Goal: Transaction & Acquisition: Purchase product/service

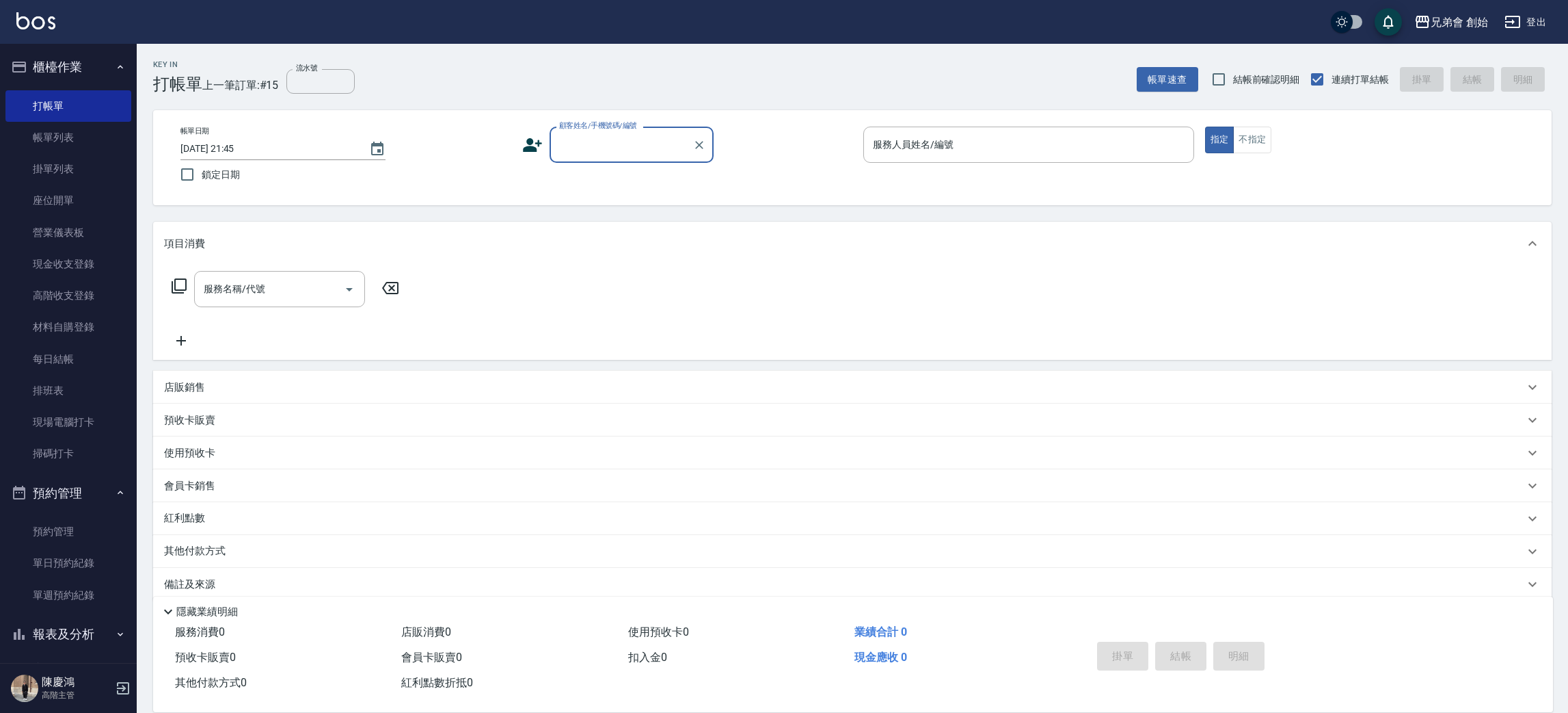
scroll to position [15, 0]
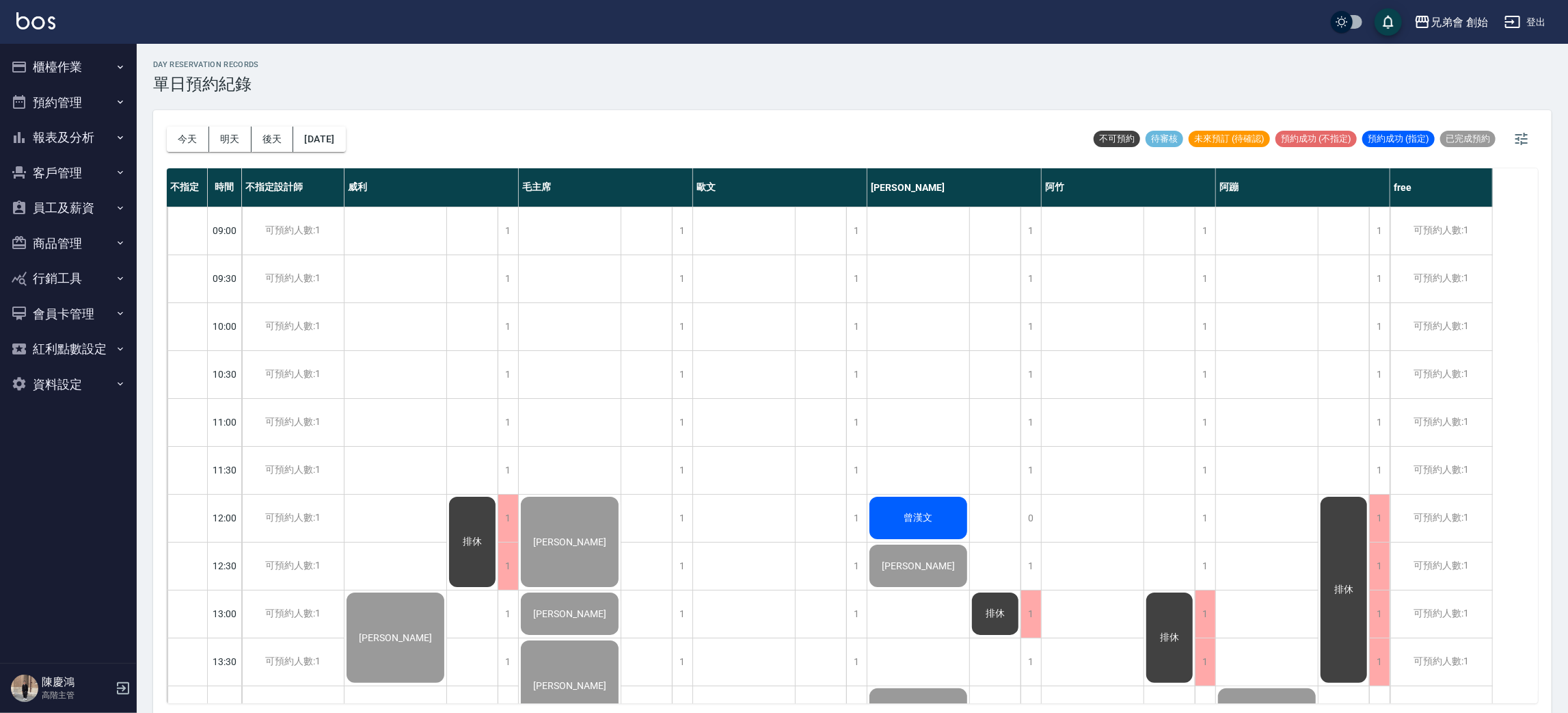
scroll to position [702, 0]
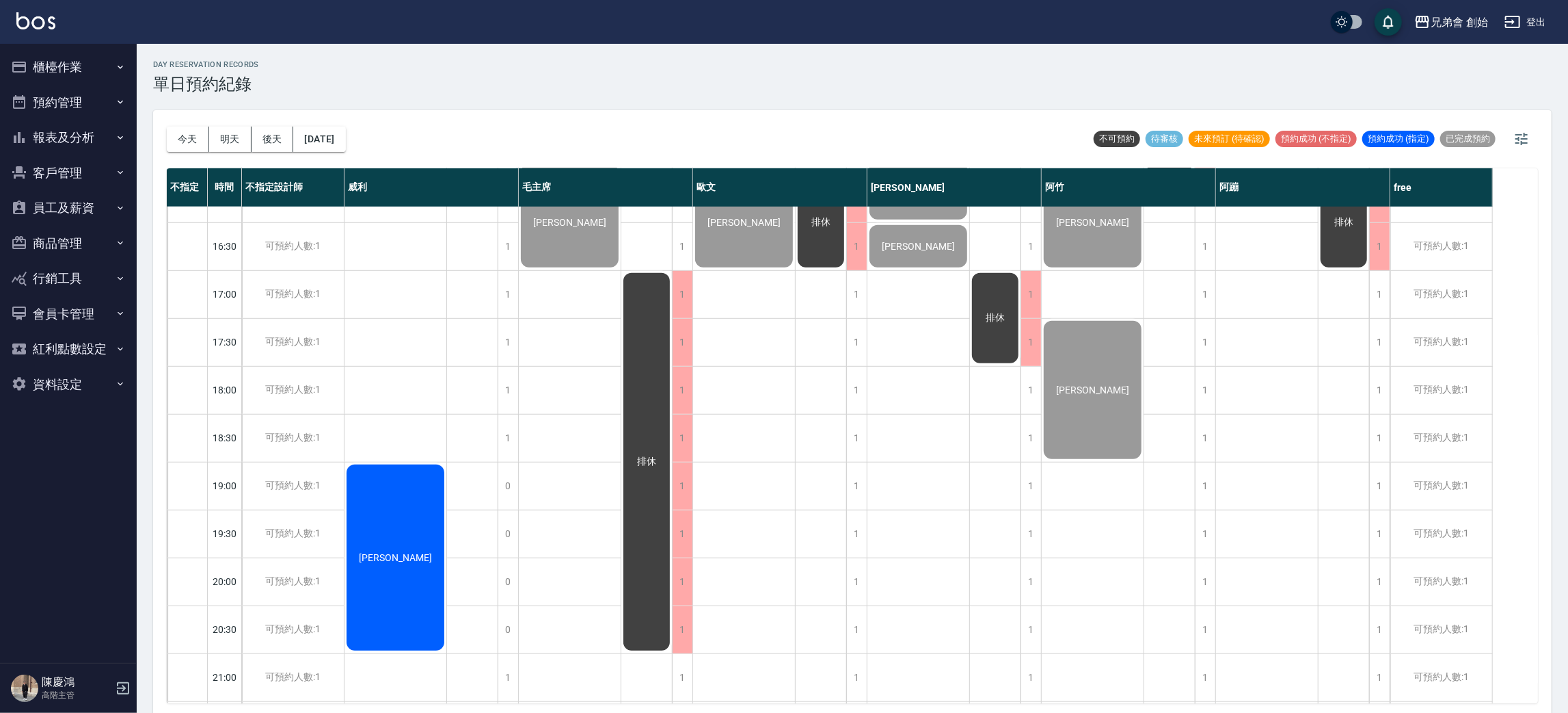
click at [366, 545] on div "黃琪雅" at bounding box center [396, 557] width 102 height 190
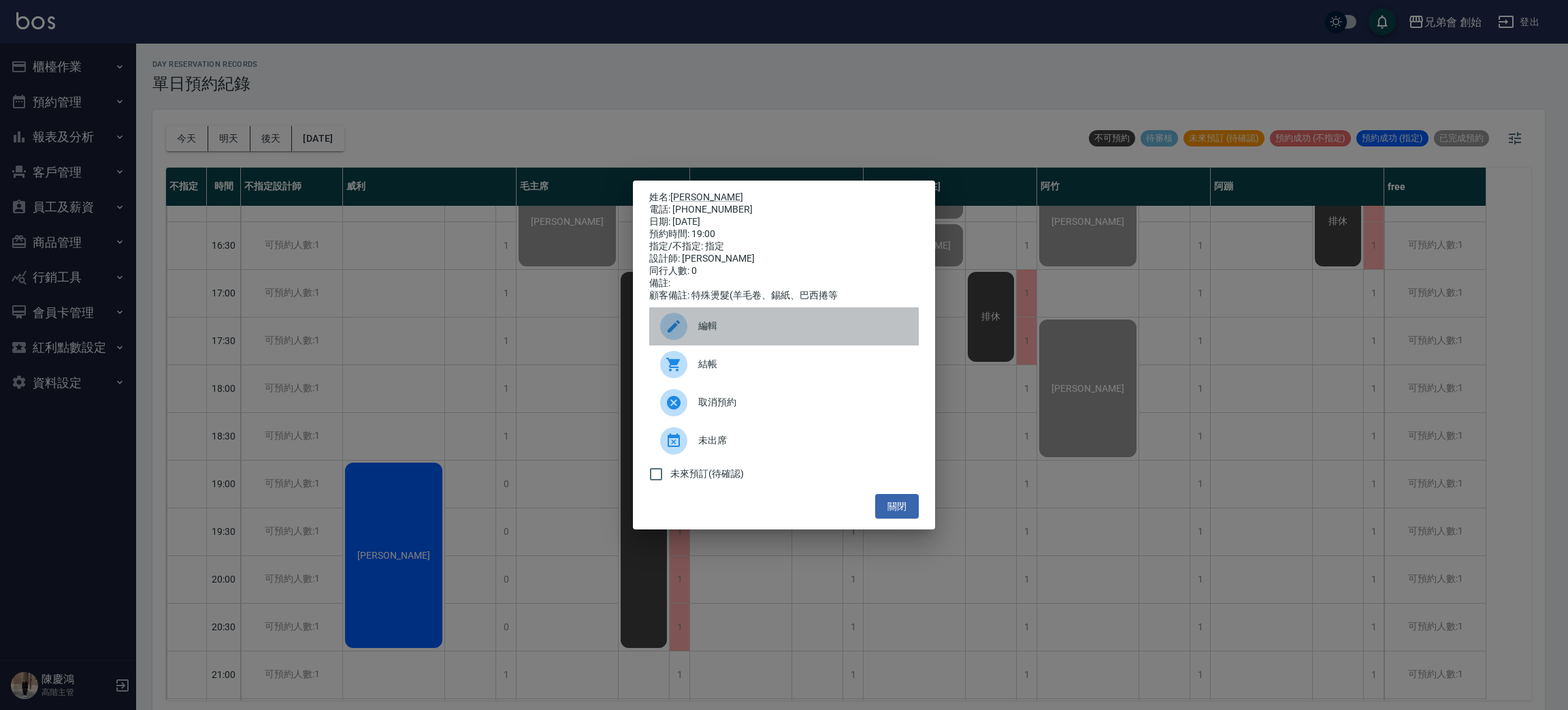
click at [709, 322] on div "編輯" at bounding box center [784, 326] width 269 height 38
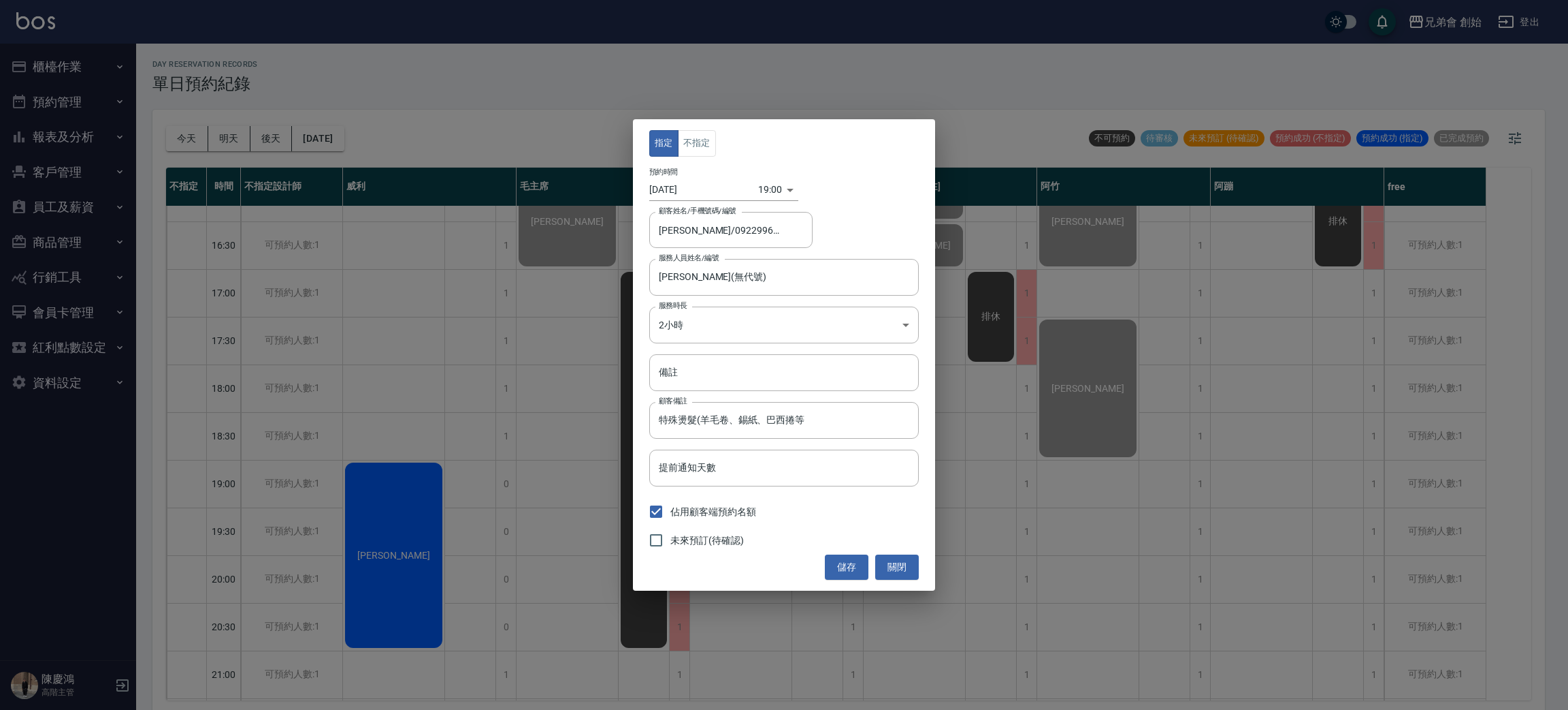
click at [464, 293] on div "指定 不指定 預約時間 2025/09/07 19:00 1757242800000 顧客姓名/手機號碼/編號 黃琪雅/0922996055 顧客姓名/手機號…" at bounding box center [784, 355] width 1568 height 710
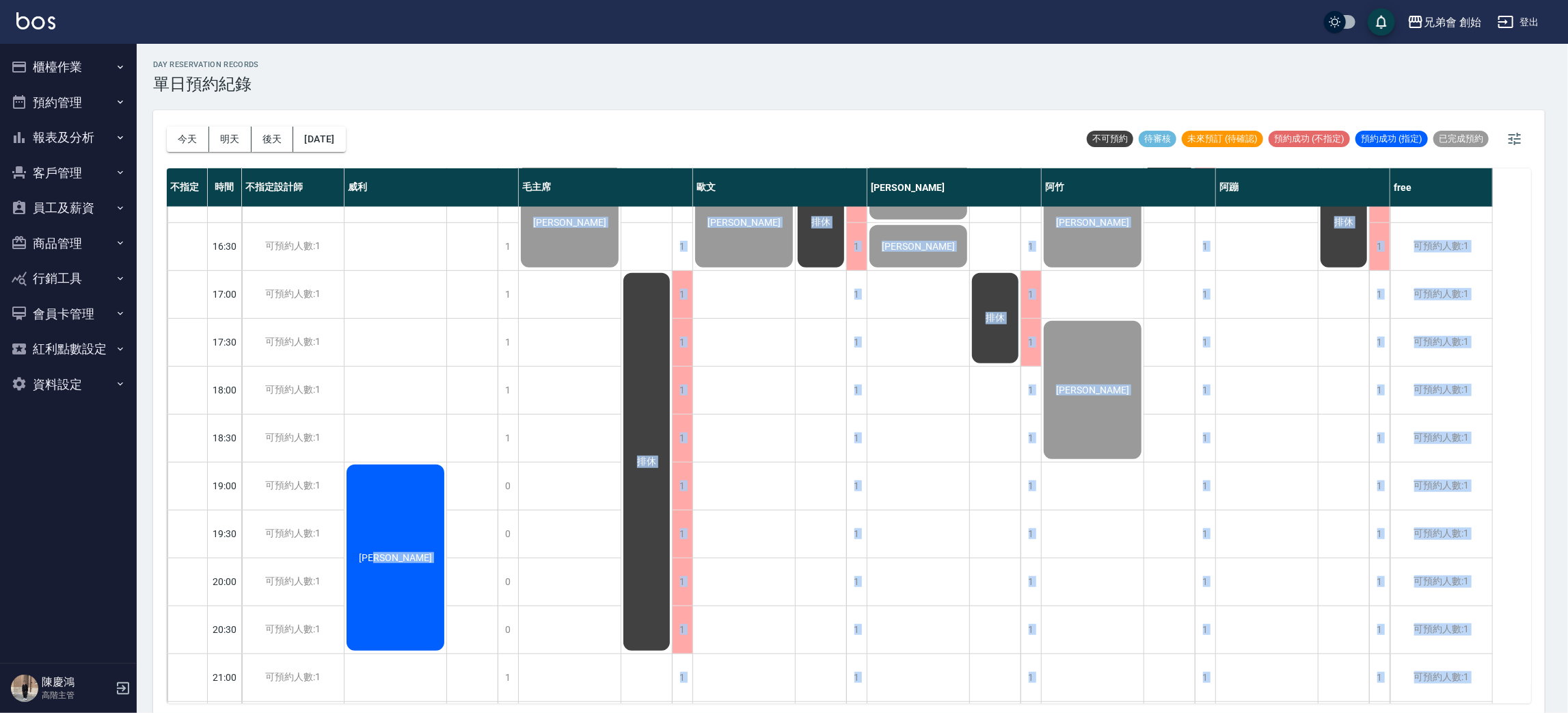
drag, startPoint x: 410, startPoint y: 520, endPoint x: 494, endPoint y: 361, distance: 179.8
click at [461, 424] on div "排休" at bounding box center [473, 198] width 52 height 1388
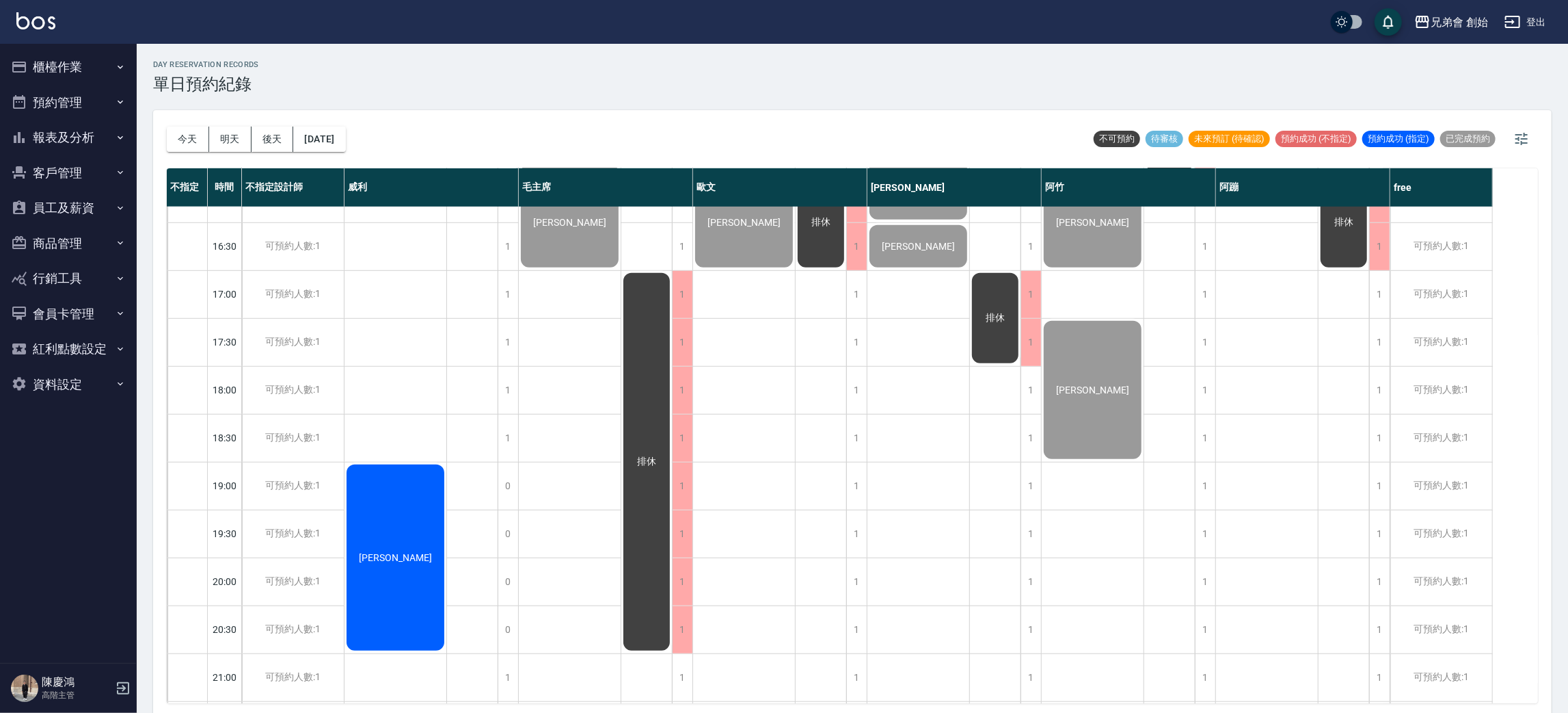
click at [388, 394] on div "詹先生 張 黃琪雅" at bounding box center [396, 198] width 102 height 1388
click at [413, 552] on div "黃琪雅" at bounding box center [396, 557] width 102 height 190
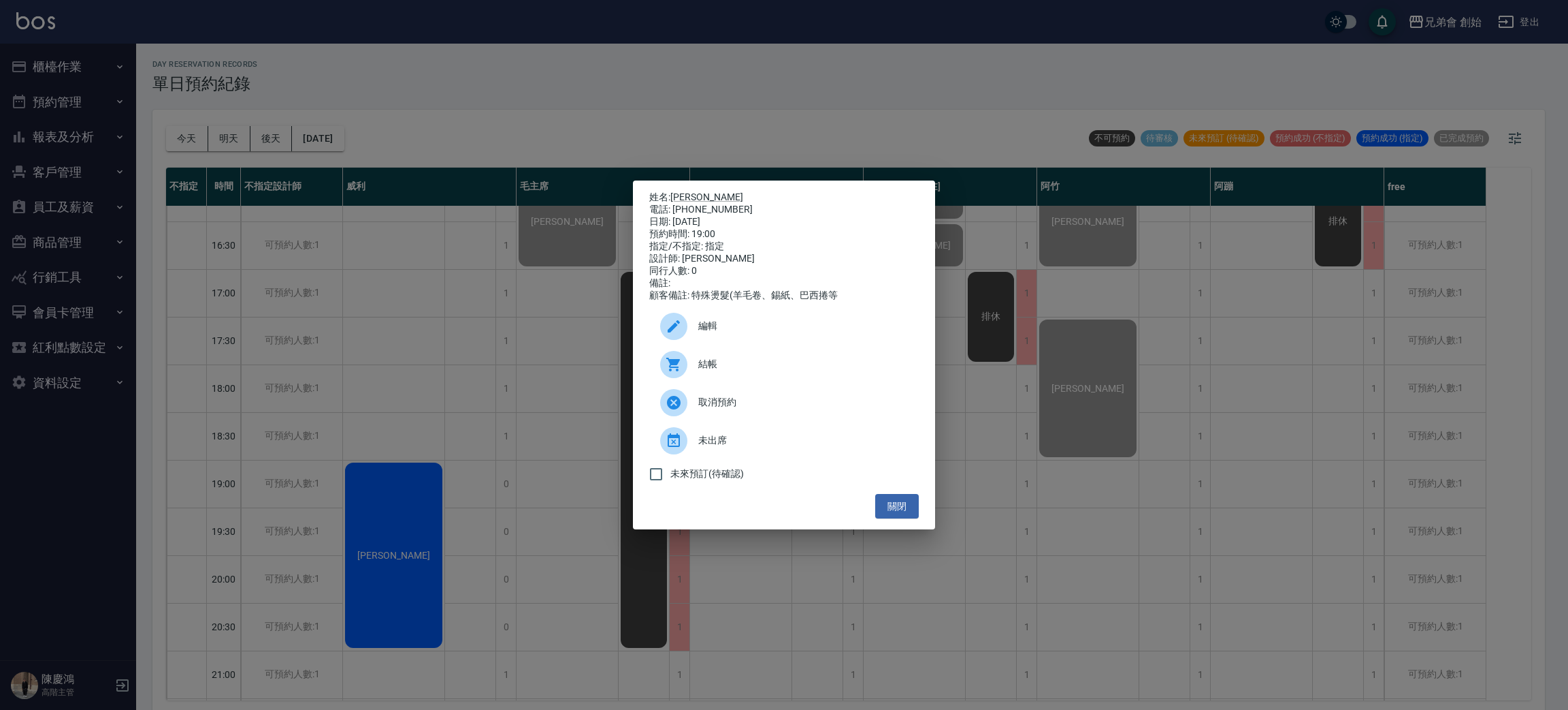
click at [400, 354] on div "姓名: 黃琪雅 電話: 0922996055 日期: 2025/09/07 預約時間: 19:00 指定/不指定: 指定 設計師: 威利 同行人數: 0 備註…" at bounding box center [784, 355] width 1568 height 710
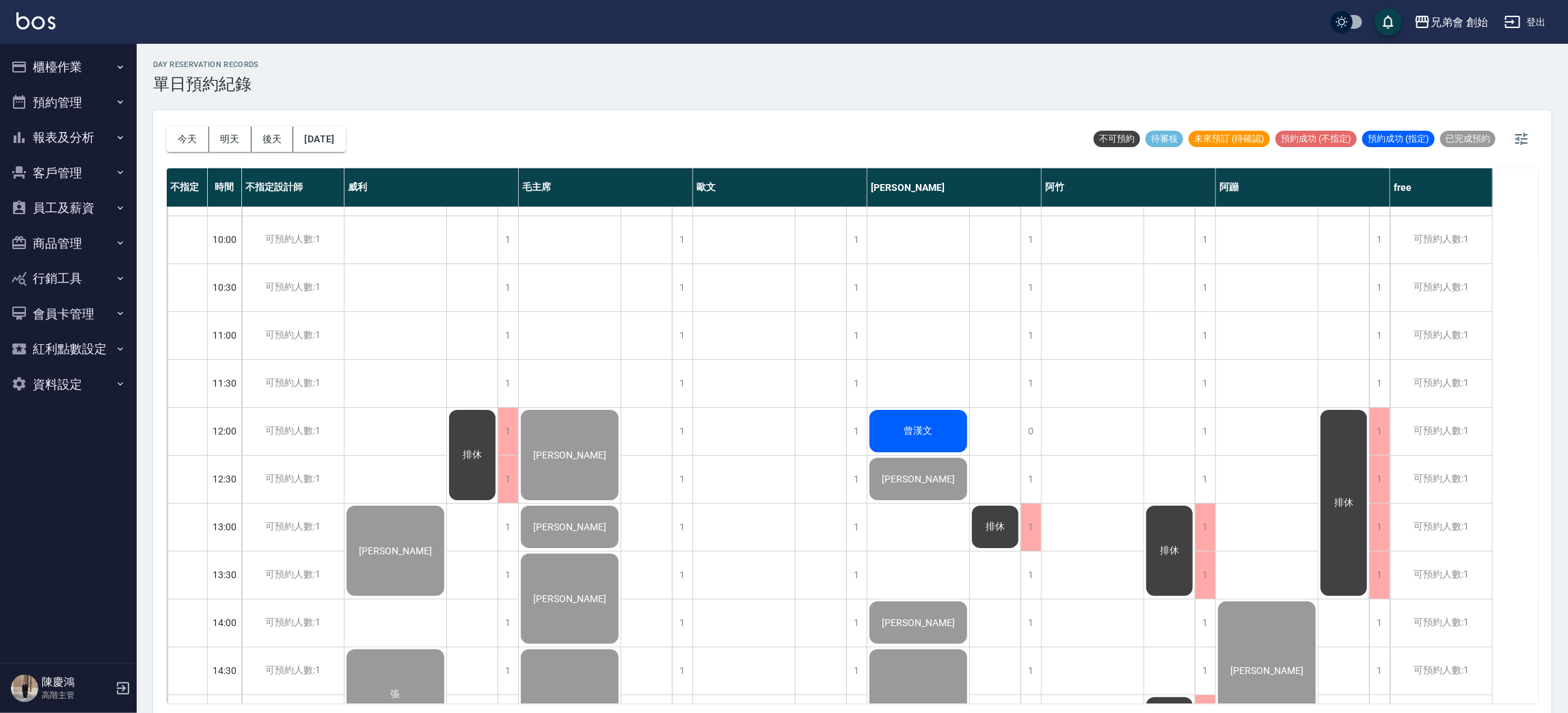
scroll to position [292, 0]
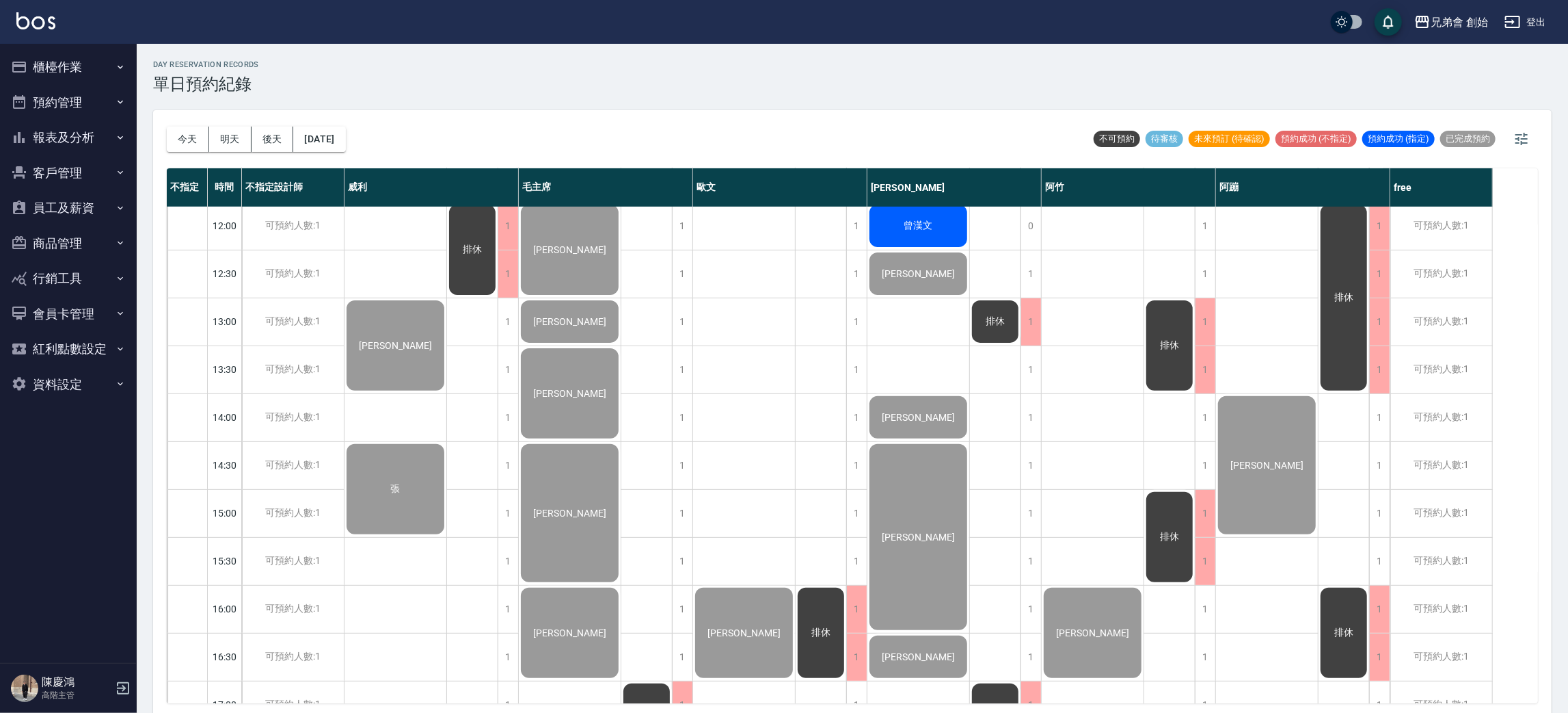
click at [564, 508] on span "林岱宗" at bounding box center [569, 512] width 78 height 11
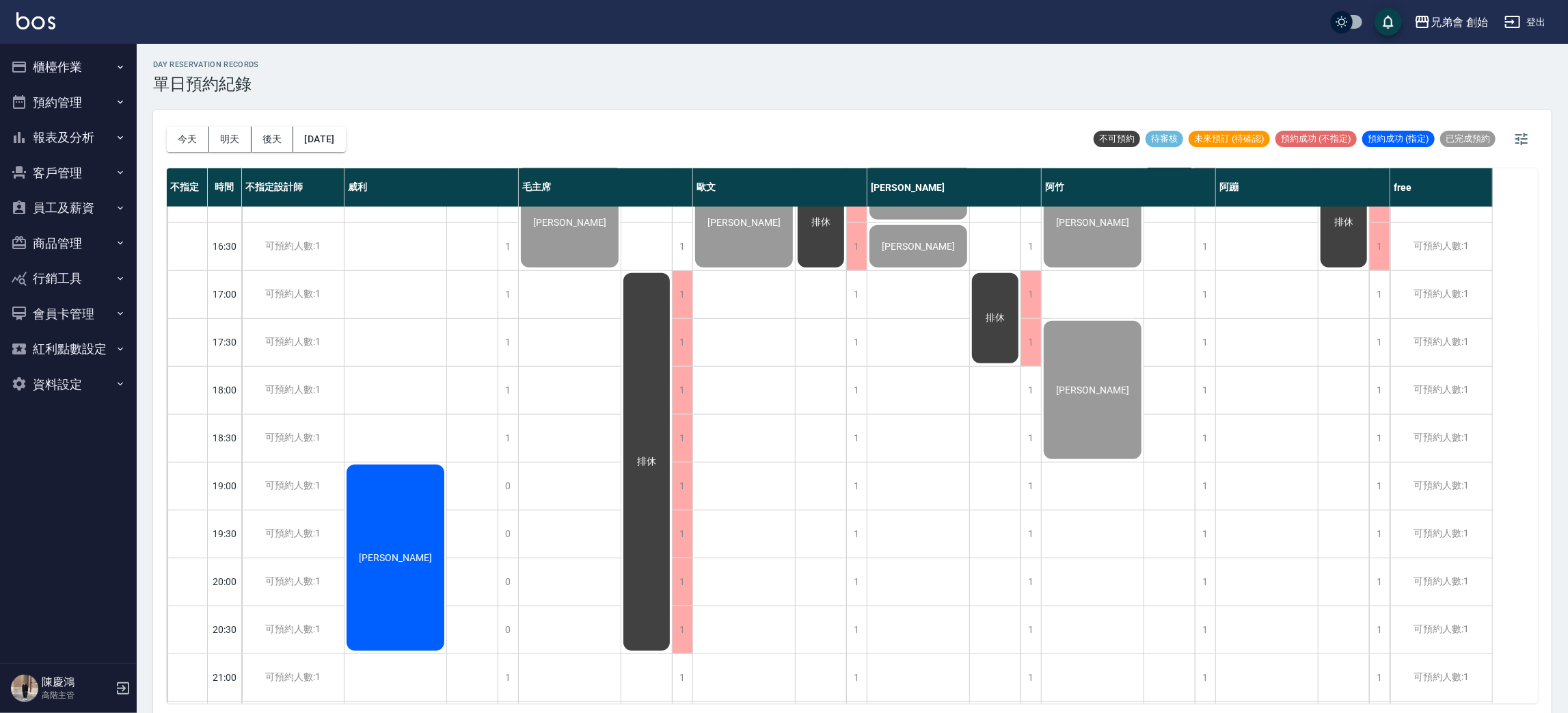
click at [409, 533] on div "黃琪雅" at bounding box center [396, 557] width 102 height 190
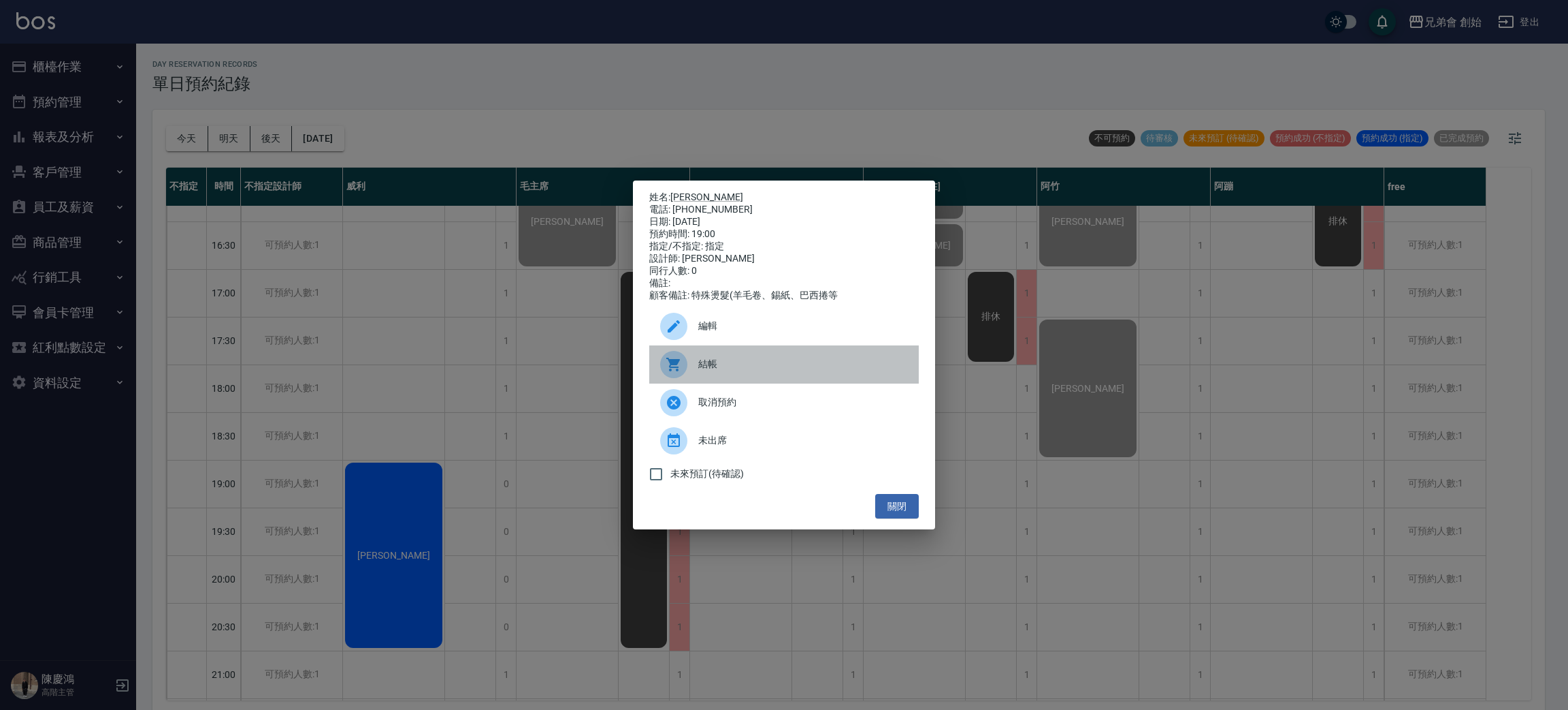
click at [700, 367] on span "結帳" at bounding box center [803, 364] width 209 height 14
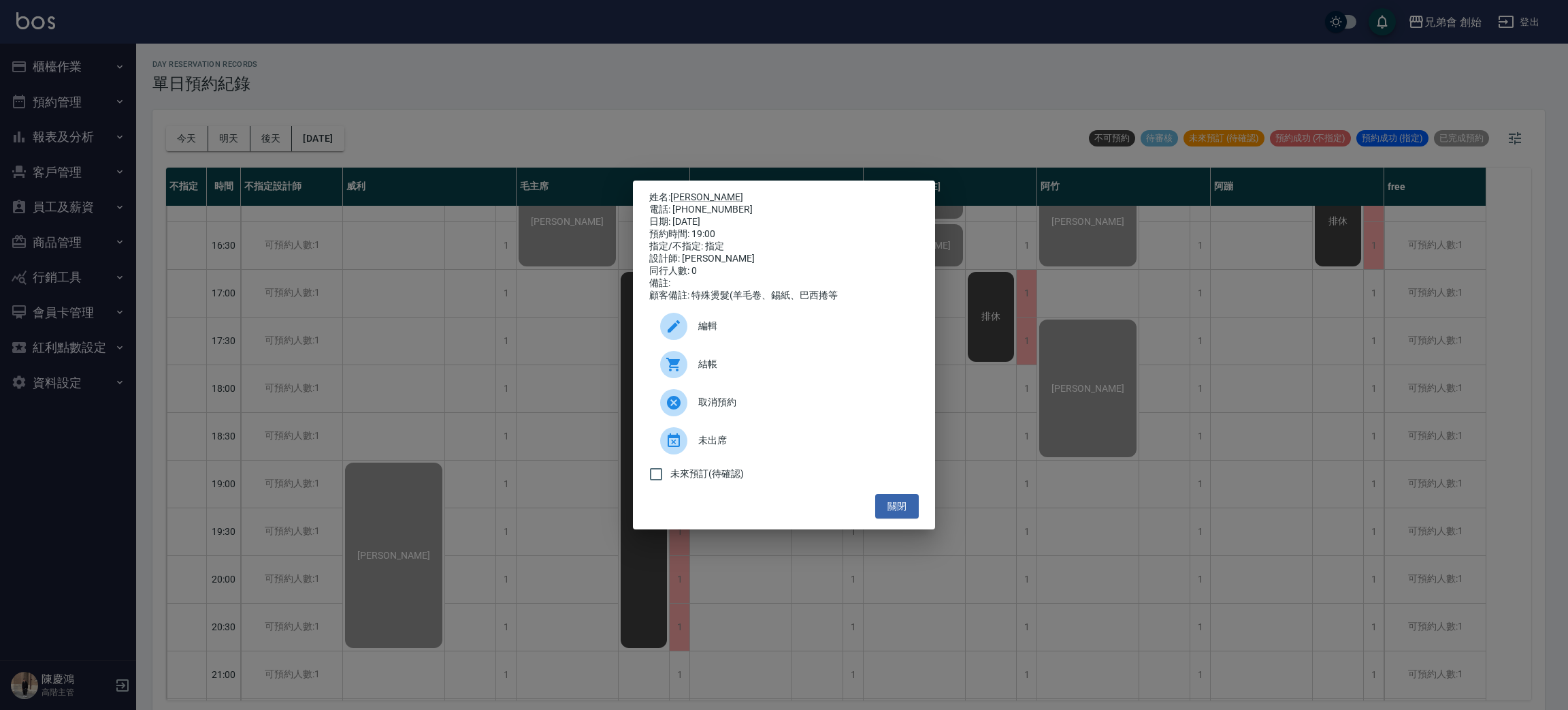
click at [679, 130] on div "姓名: 黃琪雅 電話: 0922996055 日期: 2025/09/07 預約時間: 19:00 指定/不指定: 指定 設計師: 威利 同行人數: 0 備註…" at bounding box center [784, 355] width 1568 height 710
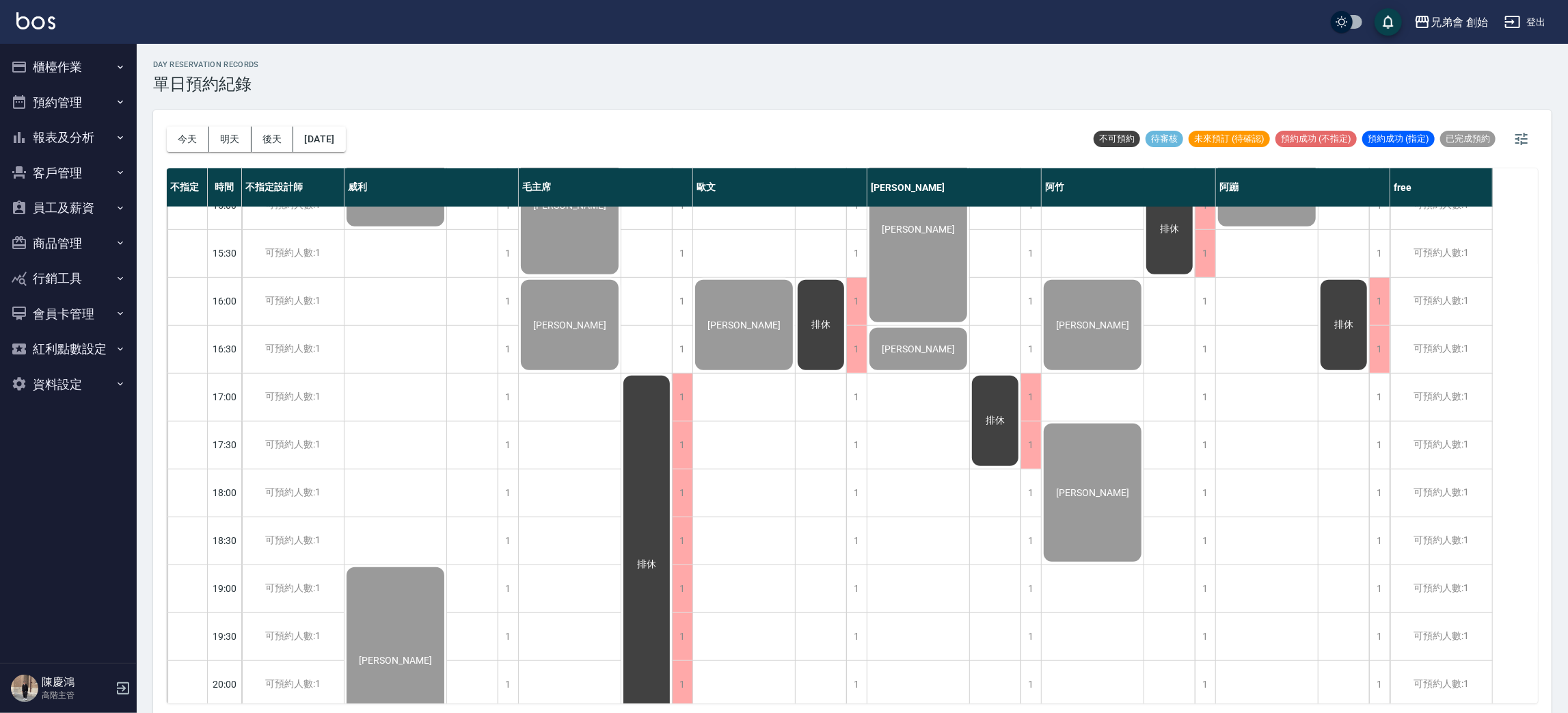
scroll to position [0, 0]
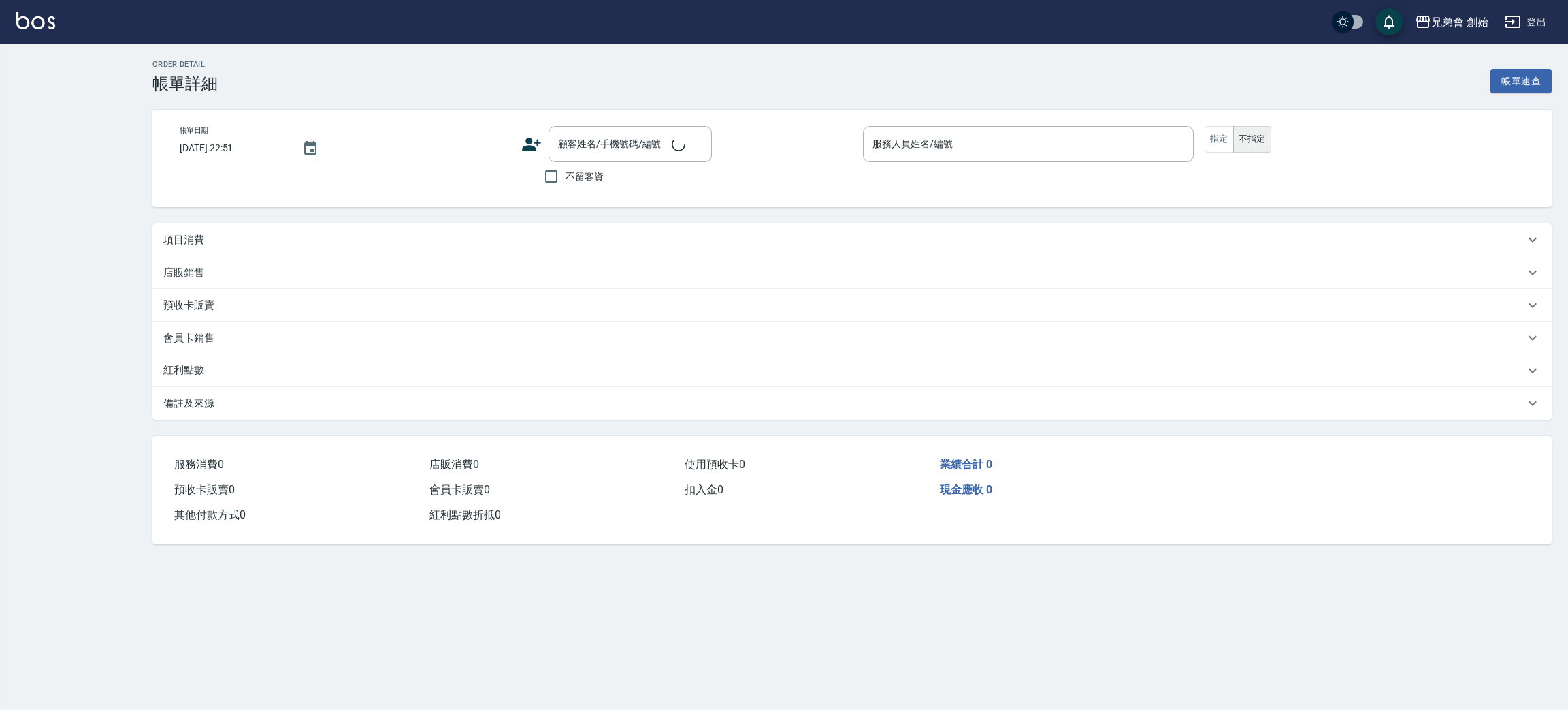
type input "2025/09/07 19:00"
type input "威利(無代號)"
type input "FB/Instagram"
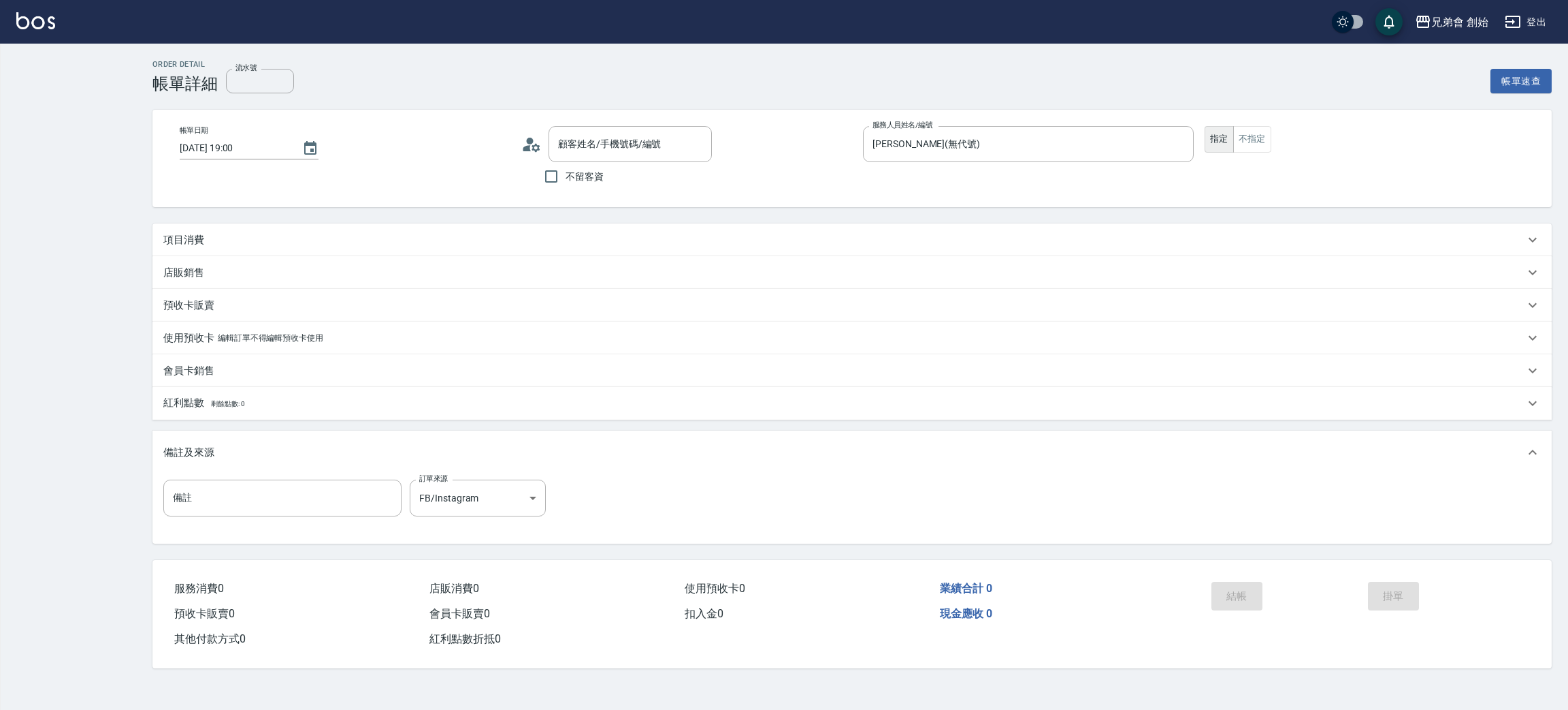
click at [305, 235] on div "項目消費" at bounding box center [844, 240] width 1362 height 14
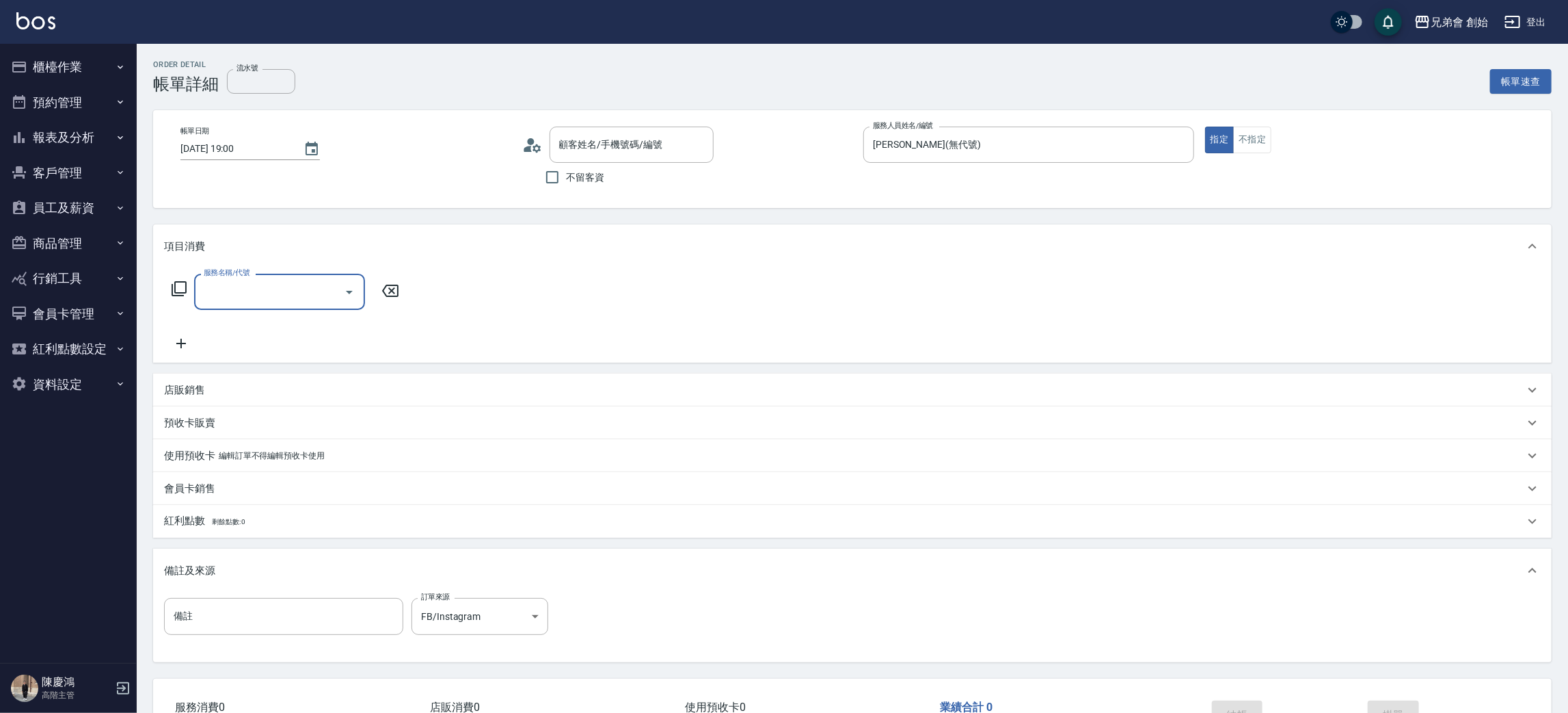
click at [260, 282] on input "服務名稱/代號" at bounding box center [269, 292] width 139 height 24
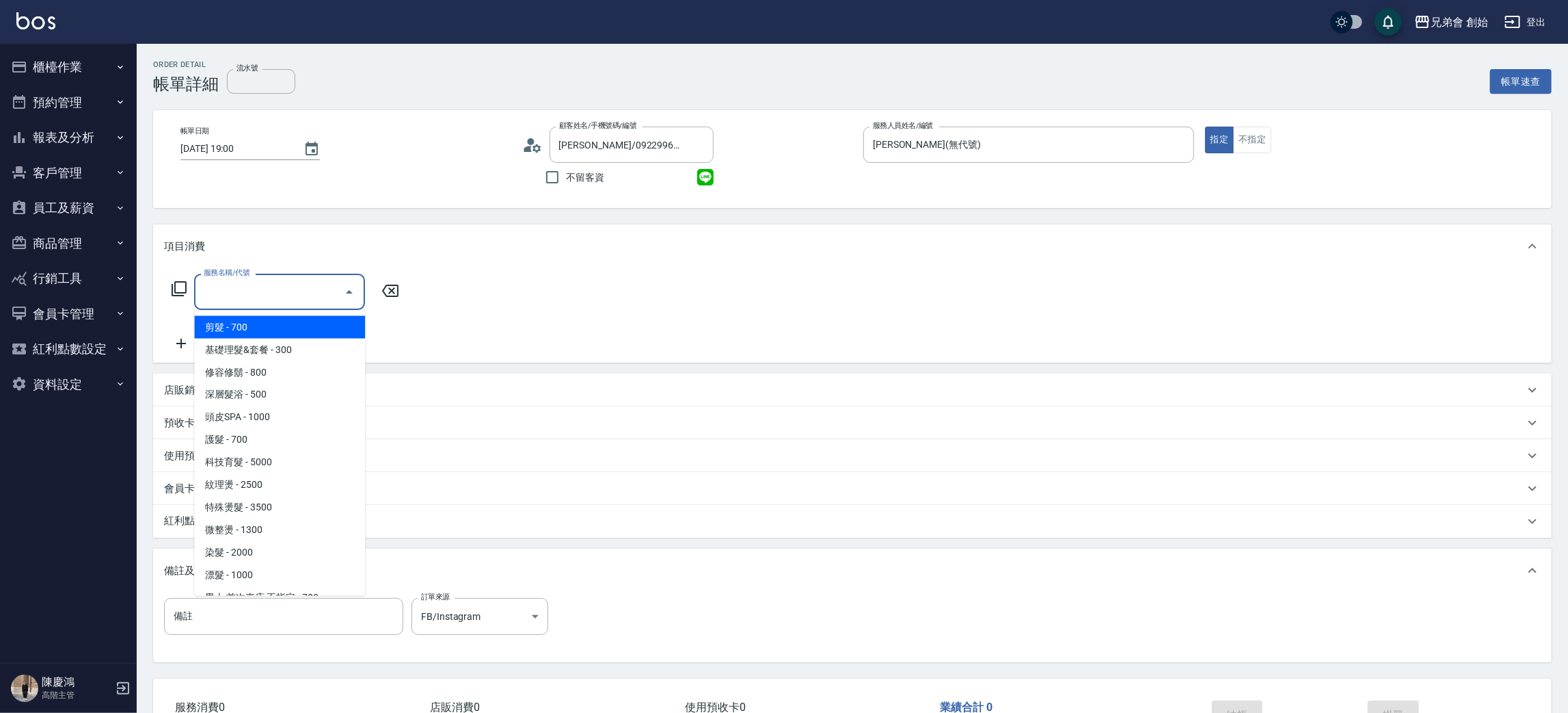
type input "黃琪雅/0922996055/null"
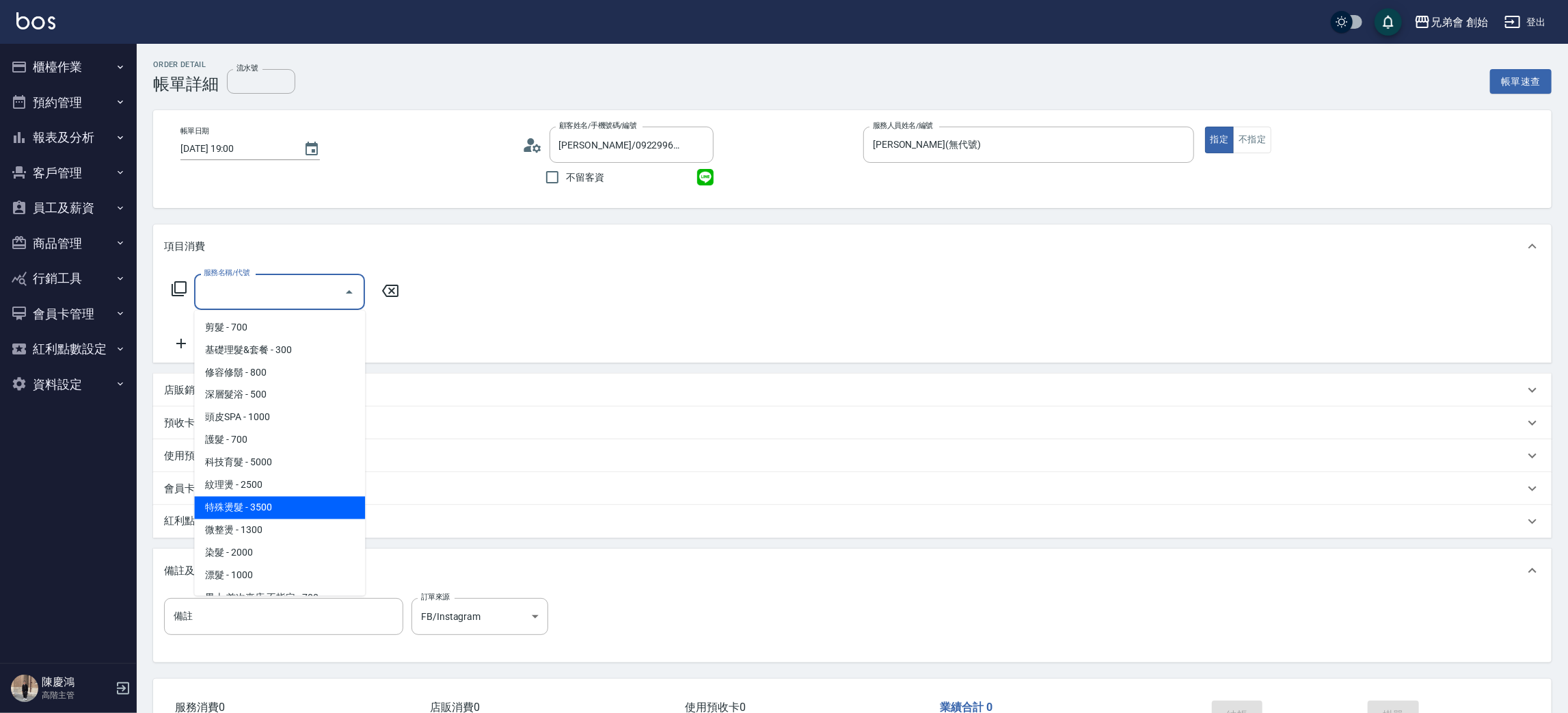
click at [293, 504] on span "特殊燙髮 - 3500" at bounding box center [279, 508] width 171 height 23
type input "特殊燙髮(D02)"
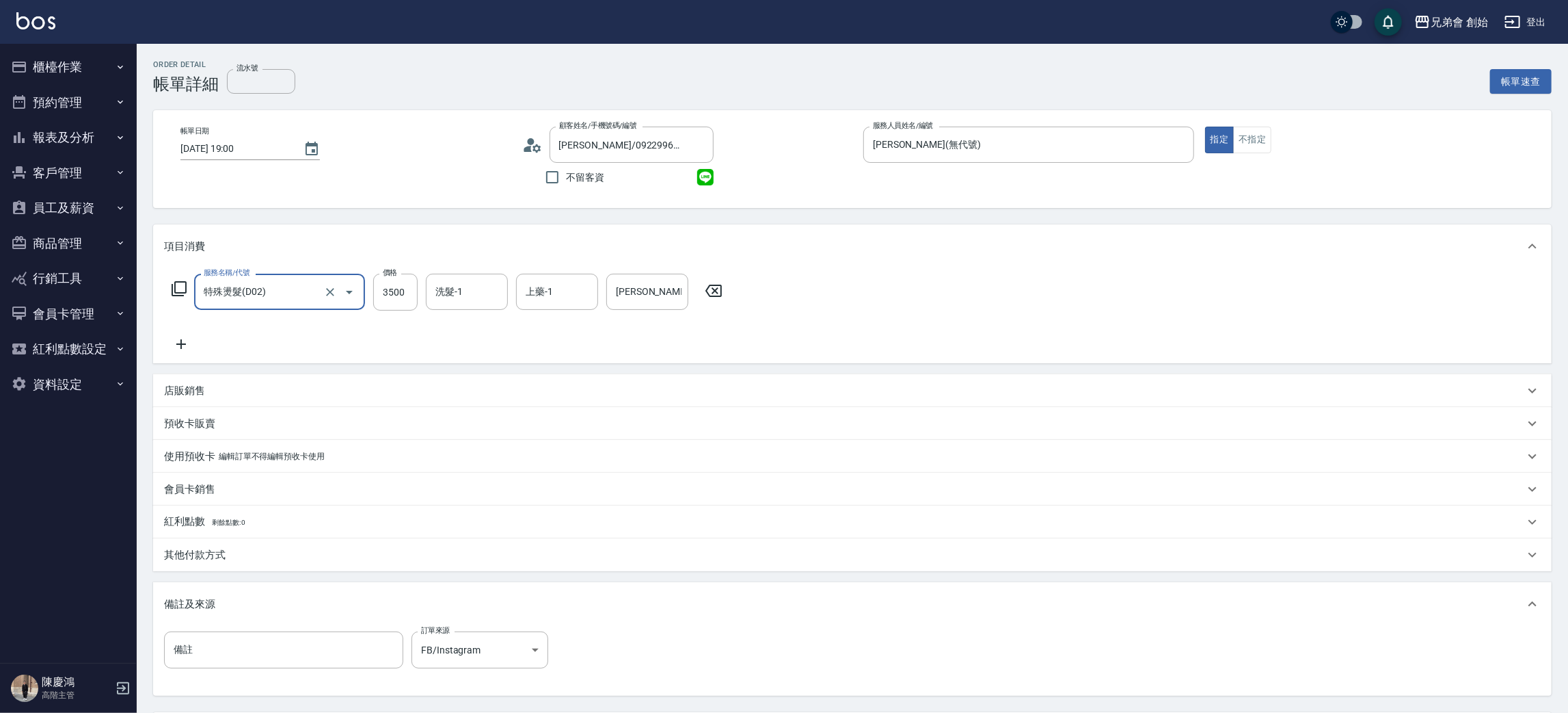
click at [190, 346] on icon at bounding box center [182, 343] width 34 height 16
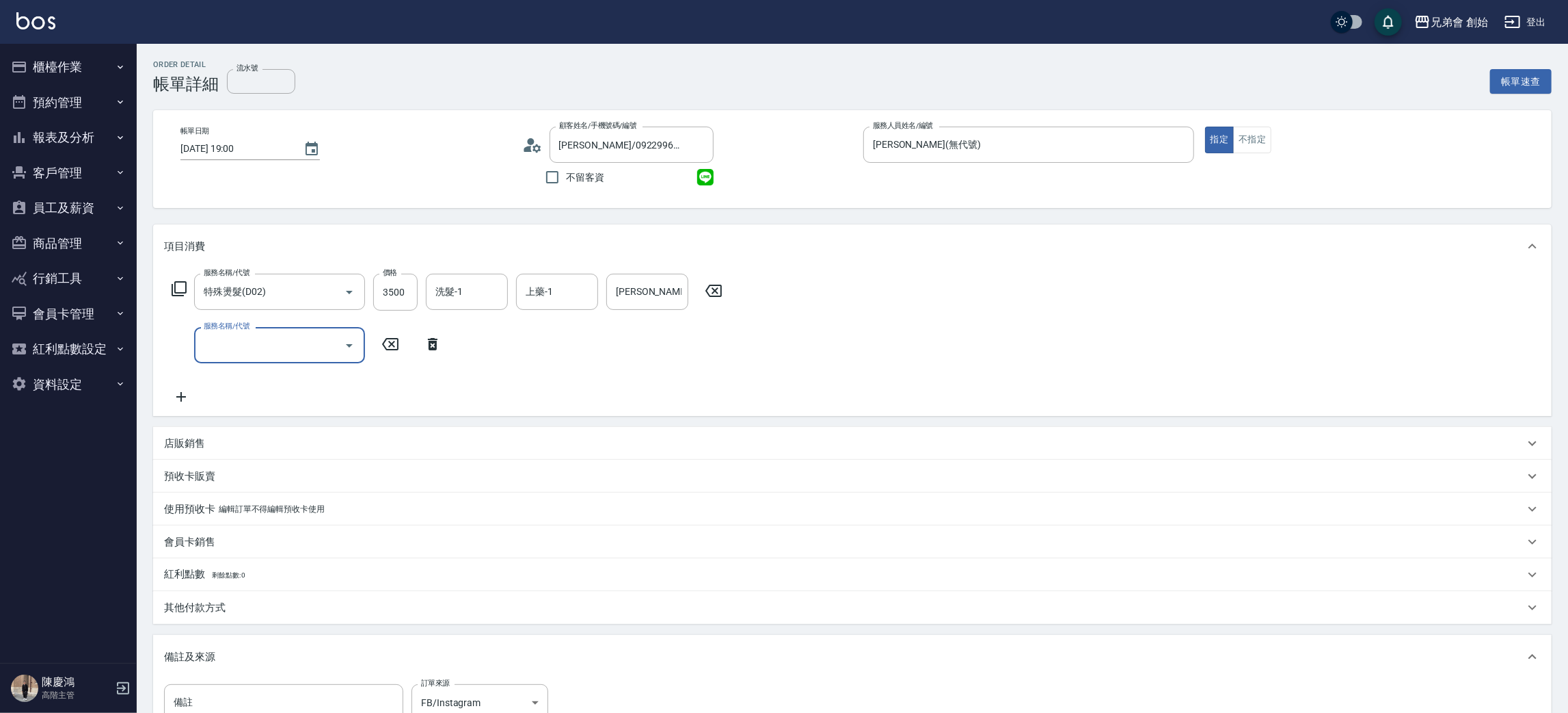
click at [297, 346] on input "服務名稱/代號" at bounding box center [269, 344] width 139 height 24
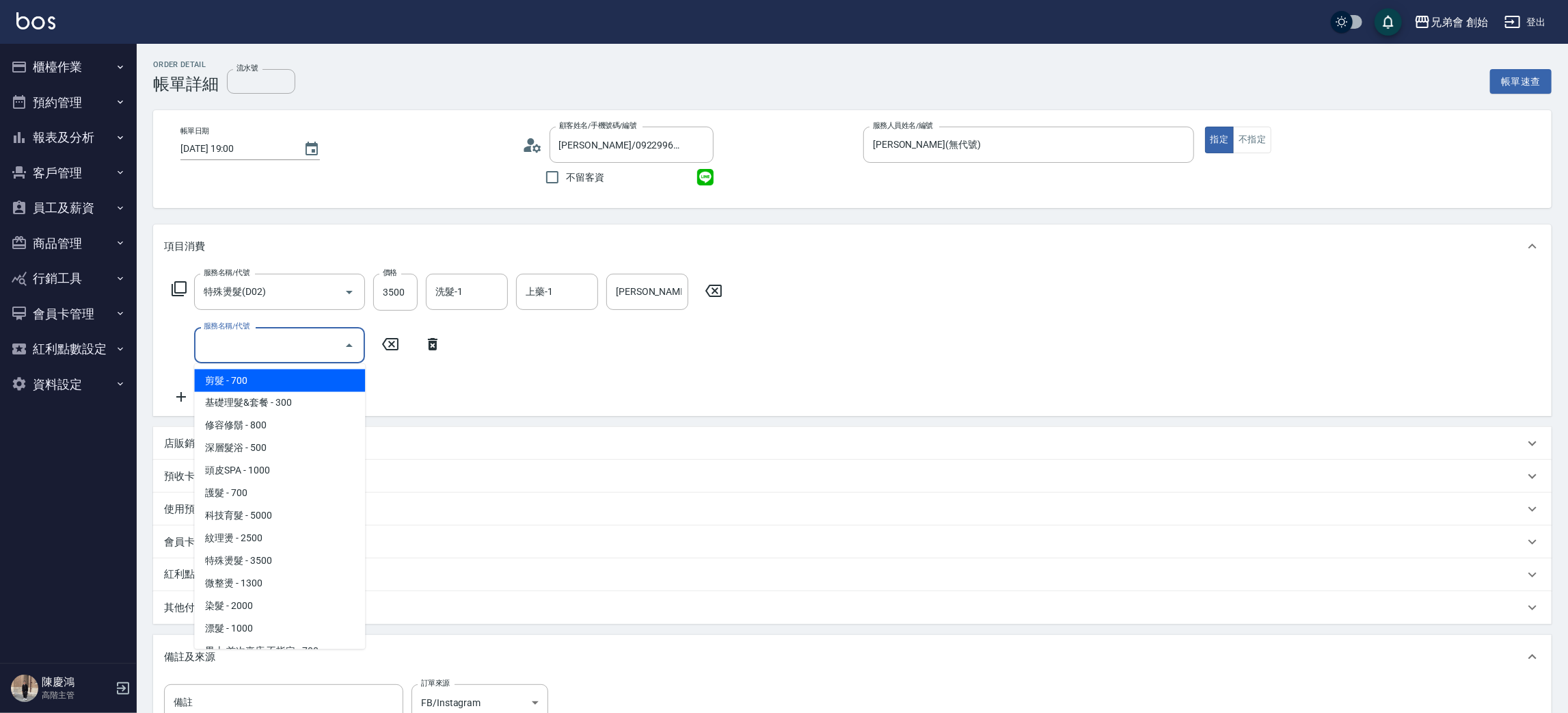
click at [296, 387] on span "剪髮 - 700" at bounding box center [279, 380] width 171 height 23
type input "剪髮(A01)"
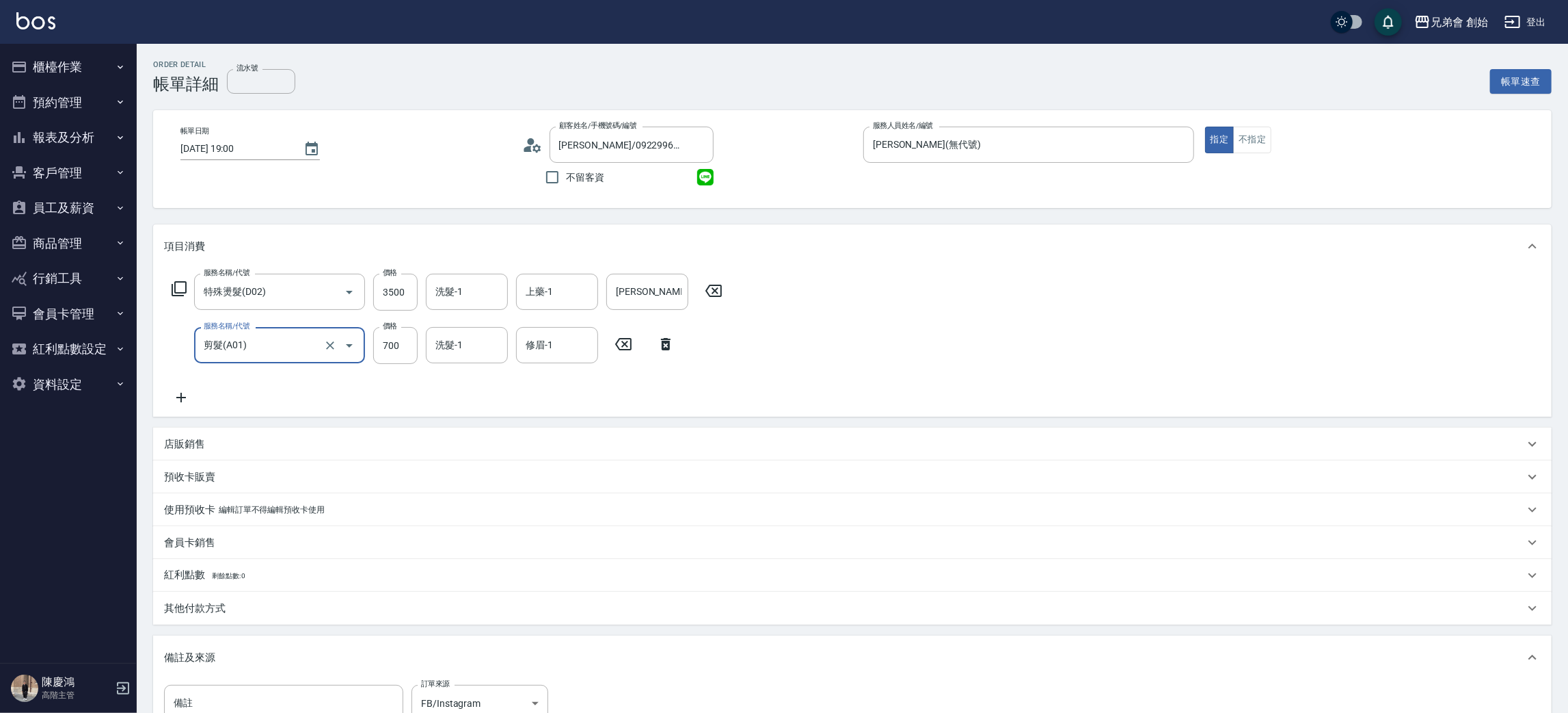
click at [943, 323] on div "服務名稱/代號 特殊燙髮(D02) 服務名稱/代號 價格 3500 價格 洗髮-1 洗髮-1 上藥-1 上藥-1 操作輔助-1 操作輔助-1 服務名稱/代號 …" at bounding box center [852, 341] width 1399 height 148
click at [887, 323] on div "服務名稱/代號 特殊燙髮(D02) 服務名稱/代號 價格 3500 價格 洗髮-1 洗髮-1 上藥-1 上藥-1 操作輔助-1 操作輔助-1 服務名稱/代號 …" at bounding box center [852, 341] width 1399 height 148
click at [979, 305] on div "服務名稱/代號 特殊燙髮(D02) 服務名稱/代號 價格 3500 價格 洗髮-1 洗髮-1 上藥-1 上藥-1 操作輔助-1 操作輔助-1 服務名稱/代號 …" at bounding box center [852, 341] width 1399 height 148
click at [397, 347] on input "700" at bounding box center [396, 345] width 45 height 37
drag, startPoint x: 950, startPoint y: 346, endPoint x: 859, endPoint y: 383, distance: 98.2
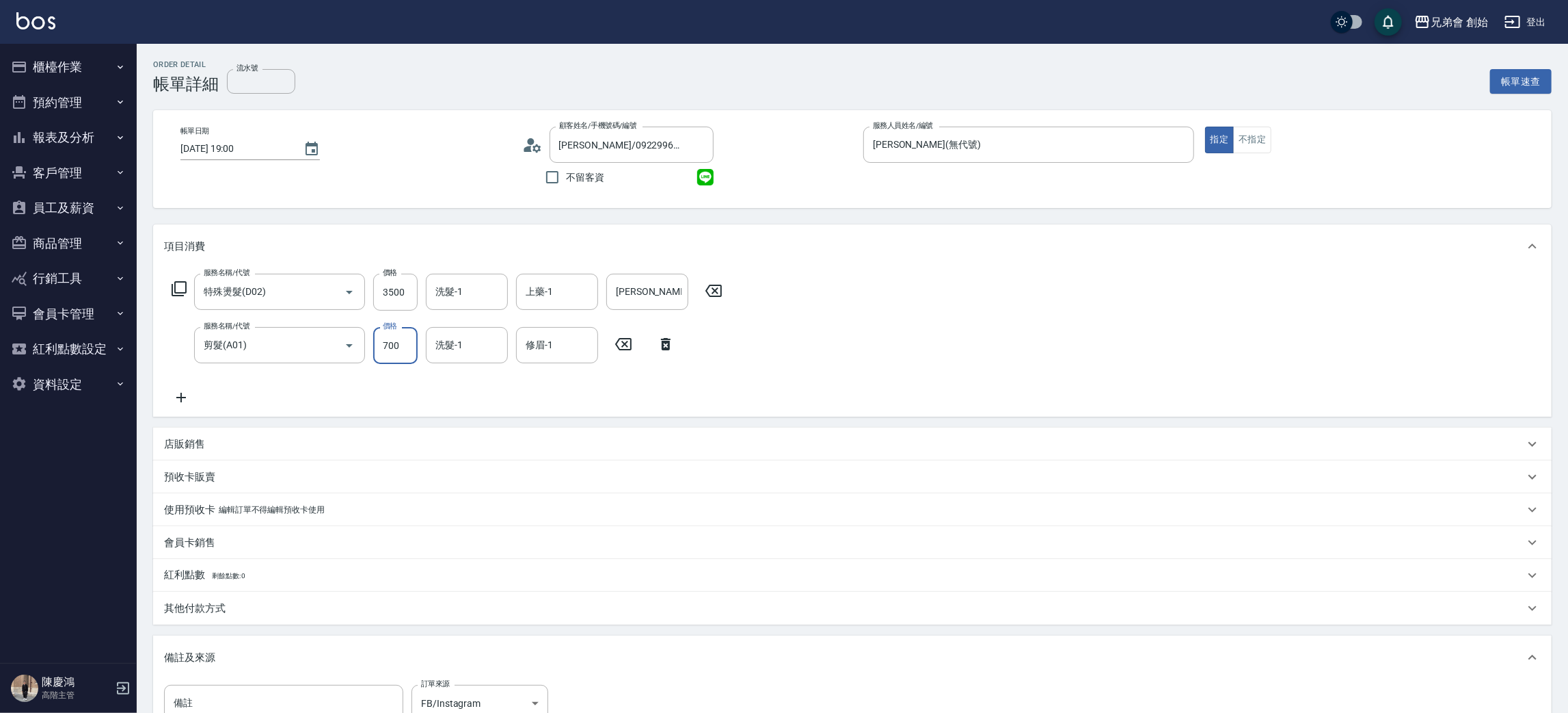
click at [950, 346] on div "服務名稱/代號 特殊燙髮(D02) 服務名稱/代號 價格 3500 價格 洗髮-1 洗髮-1 上藥-1 上藥-1 操作輔助-1 操作輔助-1 服務名稱/代號 …" at bounding box center [852, 341] width 1399 height 148
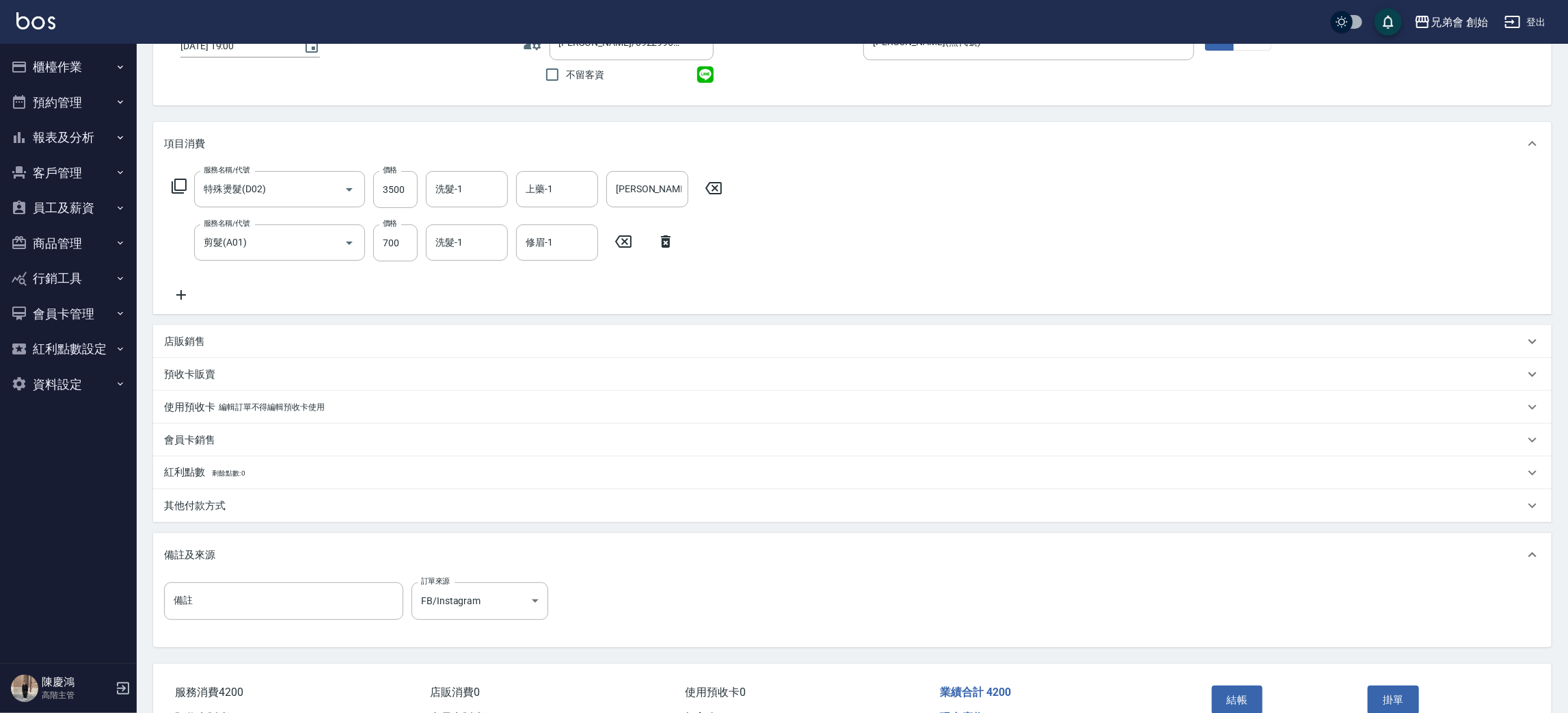
scroll to position [182, 0]
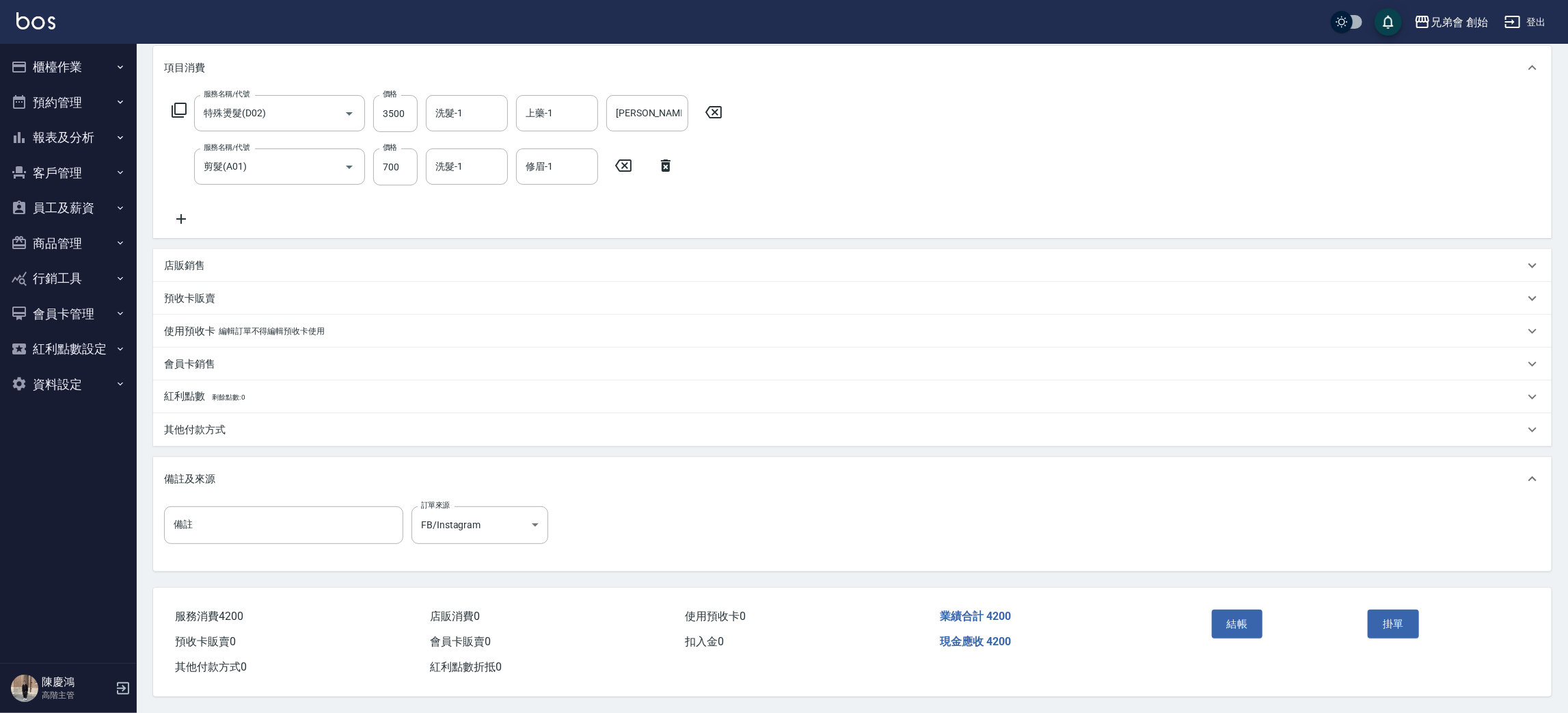
click at [392, 129] on div "服務名稱/代號 特殊燙髮(D02) 服務名稱/代號 價格 3500 價格 洗髮-1 洗髮-1 上藥-1 上藥-1 操作輔助-1 操作輔助-1 服務名稱/代號 …" at bounding box center [447, 161] width 567 height 132
click at [396, 109] on input "3500" at bounding box center [396, 113] width 45 height 37
click at [975, 159] on div "服務名稱/代號 特殊燙髮(D02) 服務名稱/代號 價格 3150 價格 洗髮-1 洗髮-1 上藥-1 上藥-1 操作輔助-1 操作輔助-1 服務名稱/代號 …" at bounding box center [852, 163] width 1399 height 148
click at [408, 104] on input "3150" at bounding box center [396, 113] width 45 height 37
type input "3100"
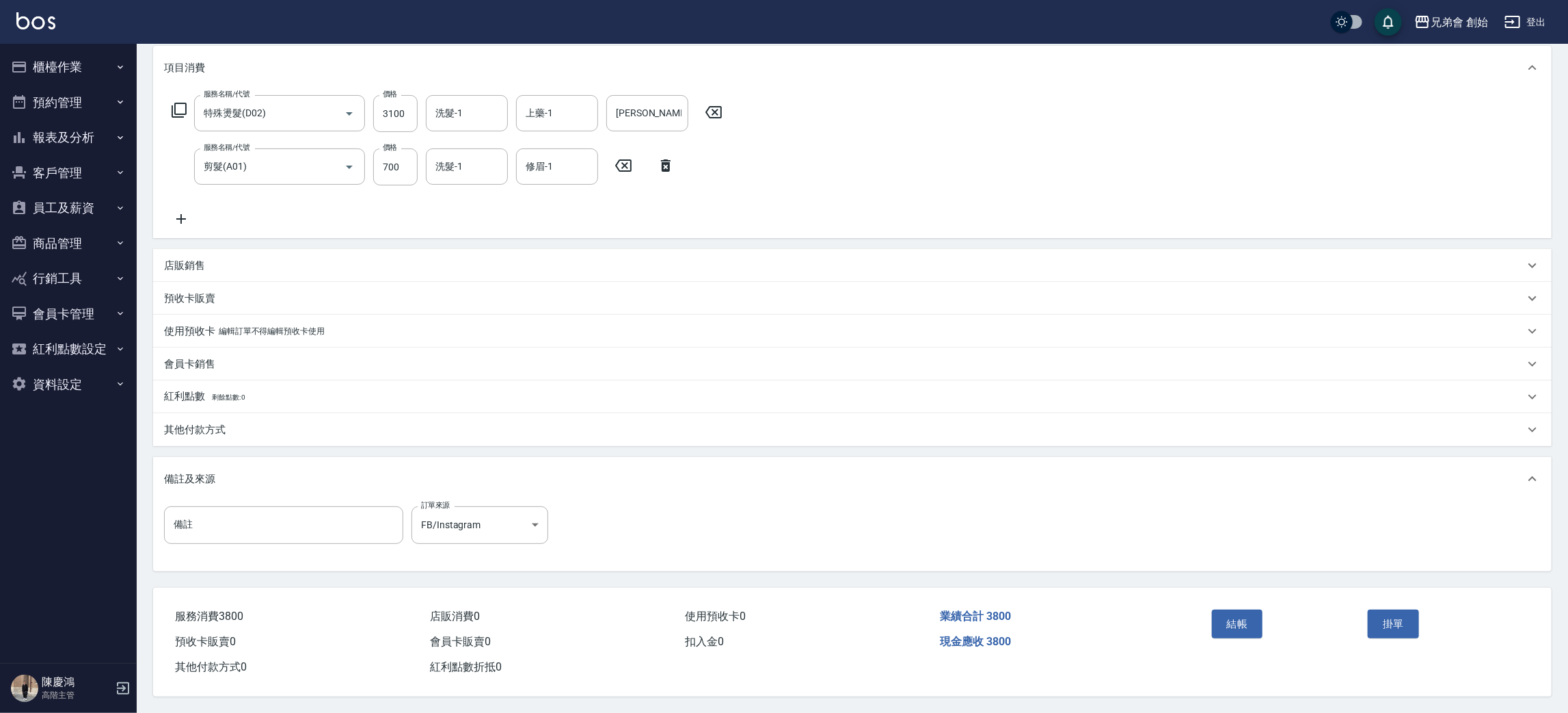
drag, startPoint x: 888, startPoint y: 143, endPoint x: 842, endPoint y: 117, distance: 52.8
click at [888, 142] on div "服務名稱/代號 特殊燙髮(D02) 服務名稱/代號 價格 3100 價格 洗髮-1 洗髮-1 上藥-1 上藥-1 操作輔助-1 操作輔助-1 服務名稱/代號 …" at bounding box center [852, 163] width 1399 height 148
click at [211, 424] on p "其他付款方式" at bounding box center [195, 429] width 61 height 14
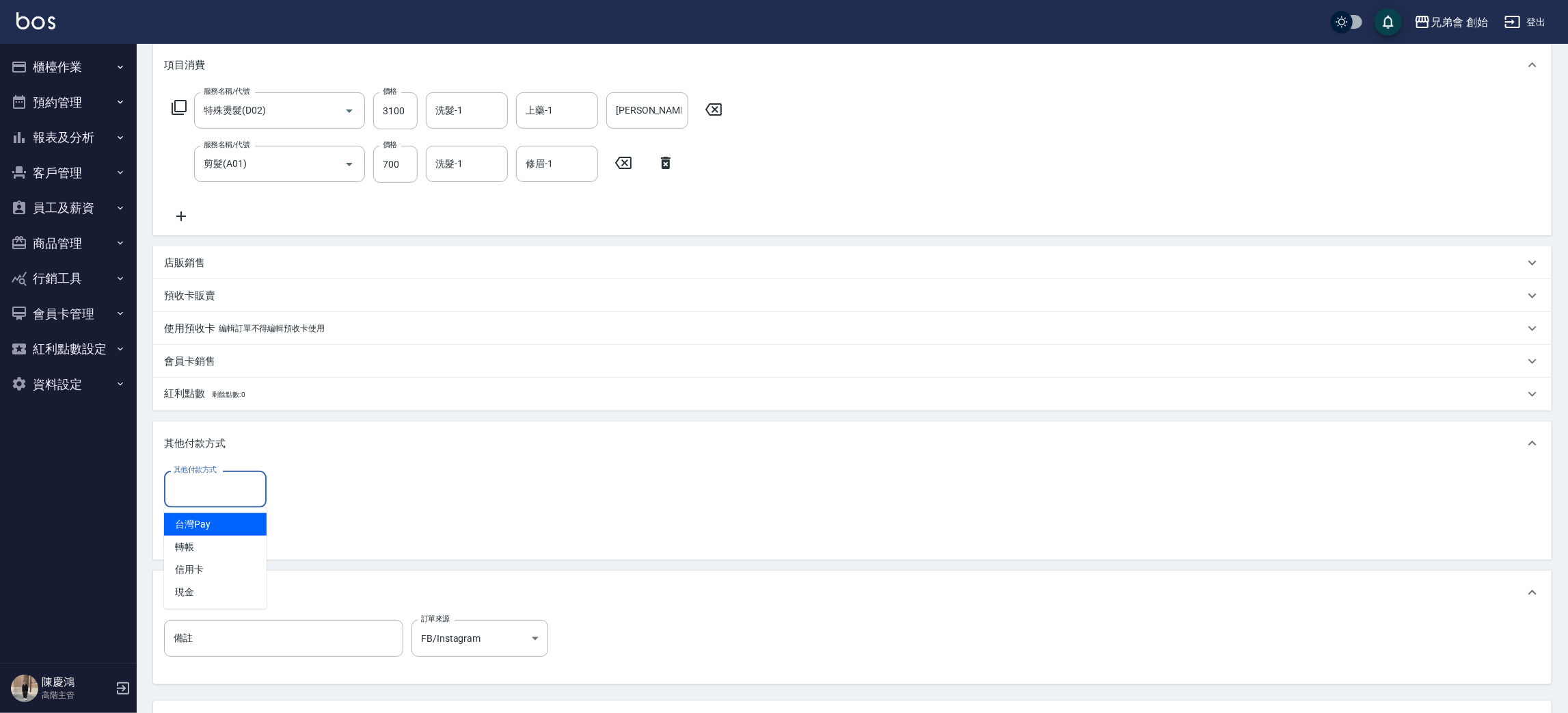
click at [223, 489] on input "其他付款方式" at bounding box center [215, 488] width 90 height 24
drag, startPoint x: 531, startPoint y: 467, endPoint x: 544, endPoint y: 463, distance: 13.6
click at [532, 467] on div "其他付款方式 其他付款方式 異動入金" at bounding box center [852, 512] width 1399 height 95
click at [207, 475] on div "其他付款方式" at bounding box center [215, 488] width 102 height 36
click at [224, 573] on span "信用卡" at bounding box center [215, 570] width 102 height 23
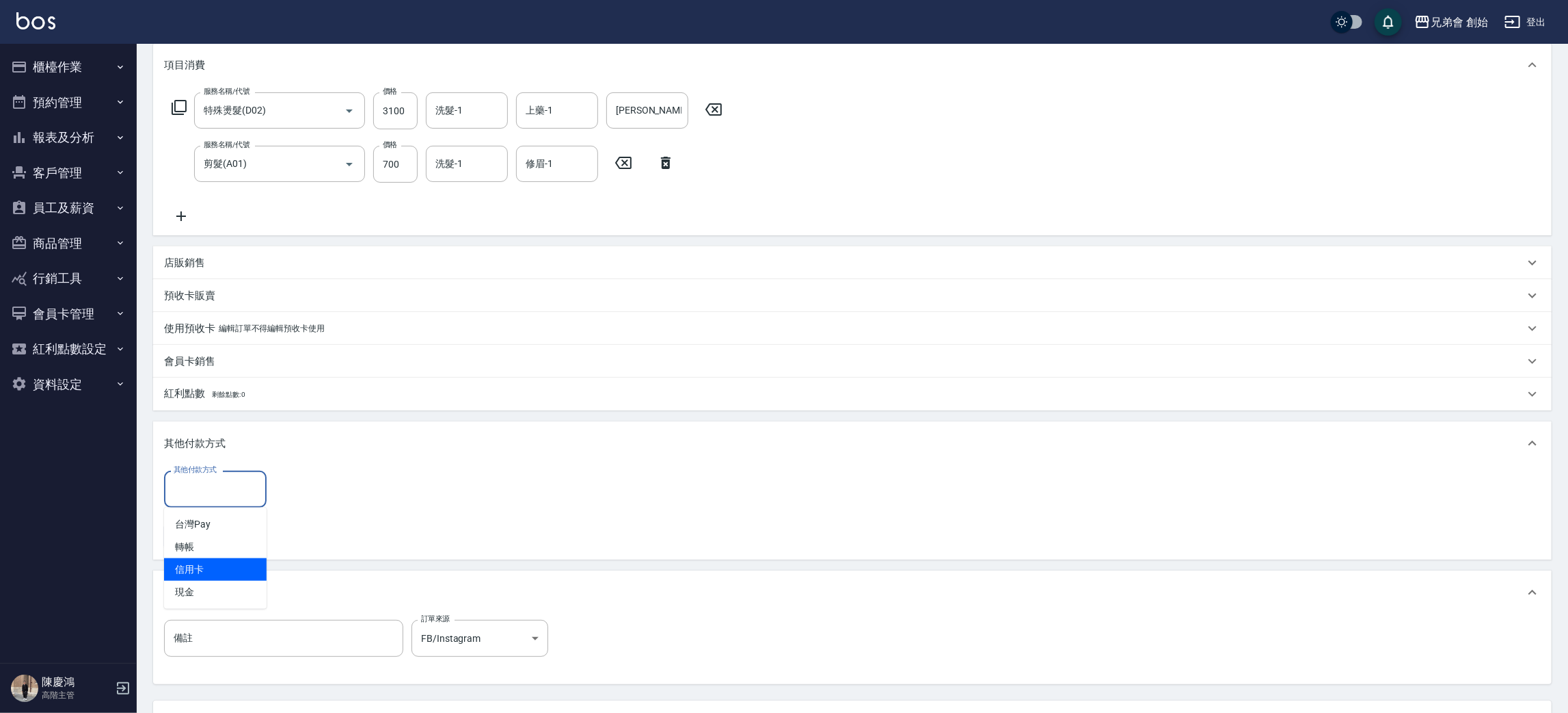
type input "信用卡"
click at [340, 495] on input "0" at bounding box center [326, 488] width 102 height 37
type input "3800"
click at [659, 504] on div "其他付款方式 信用卡 其他付款方式 信用卡金額 3800 信用卡金額 異動入金" at bounding box center [852, 509] width 1377 height 78
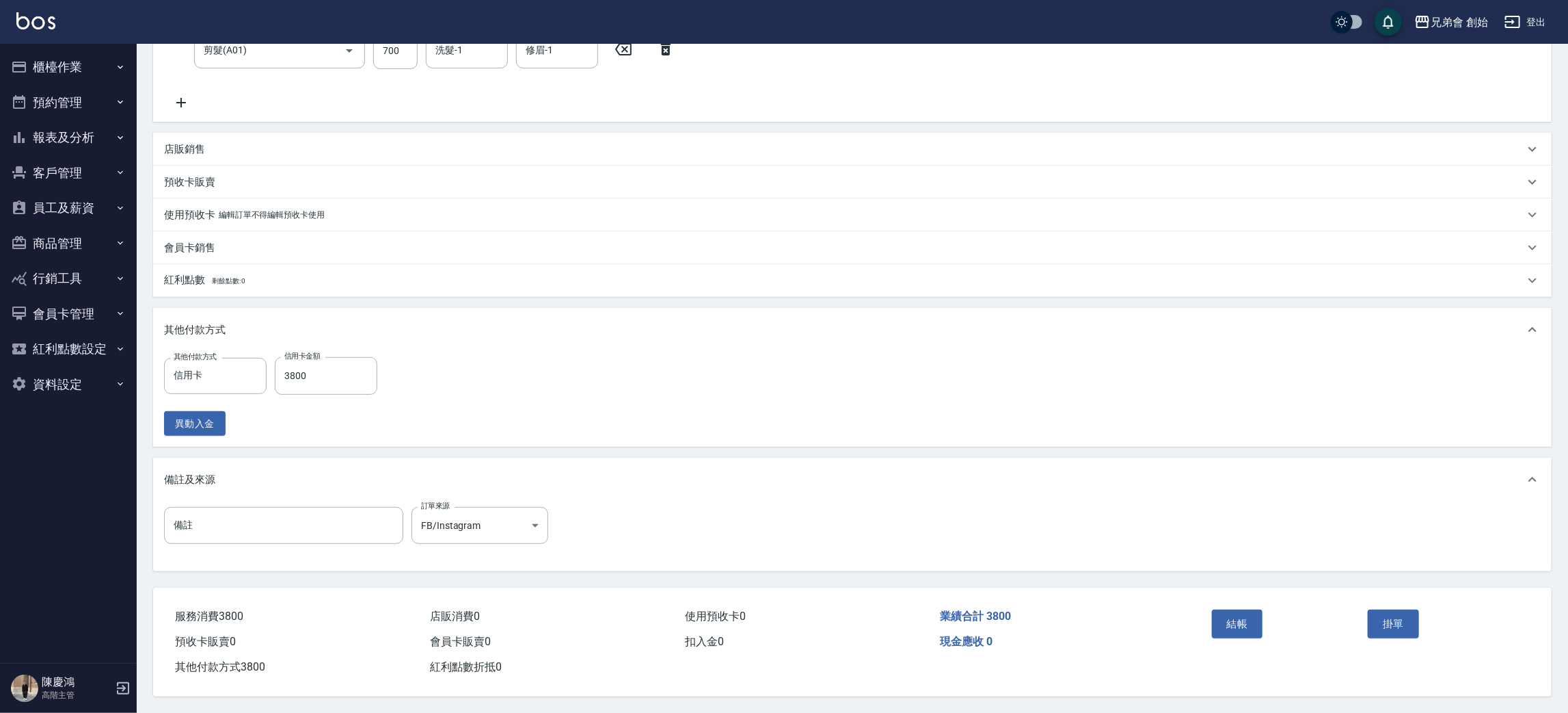
scroll to position [195, 0]
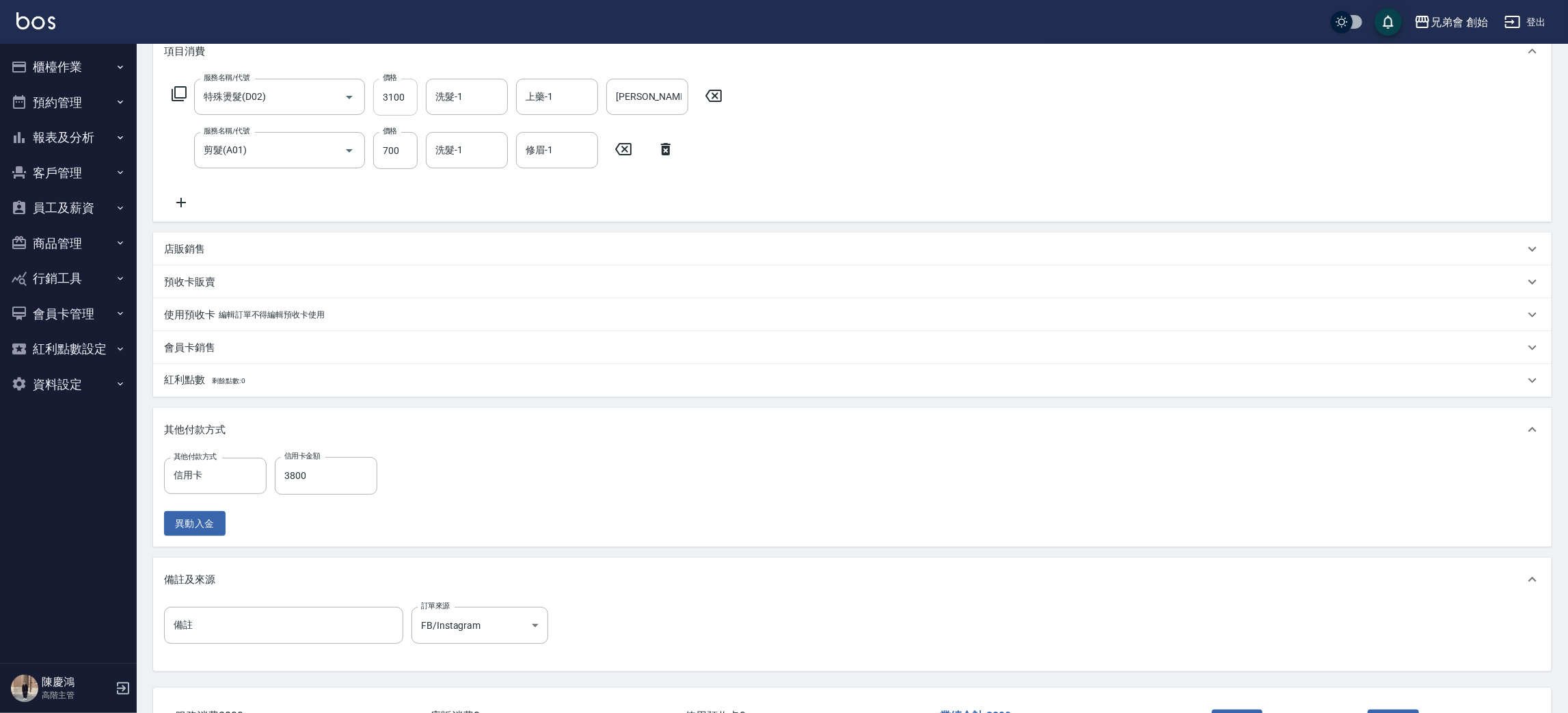
click at [402, 96] on input "3100" at bounding box center [396, 97] width 45 height 37
type input "2"
type input "0"
type input "2800"
click at [391, 154] on input "700" at bounding box center [396, 150] width 45 height 37
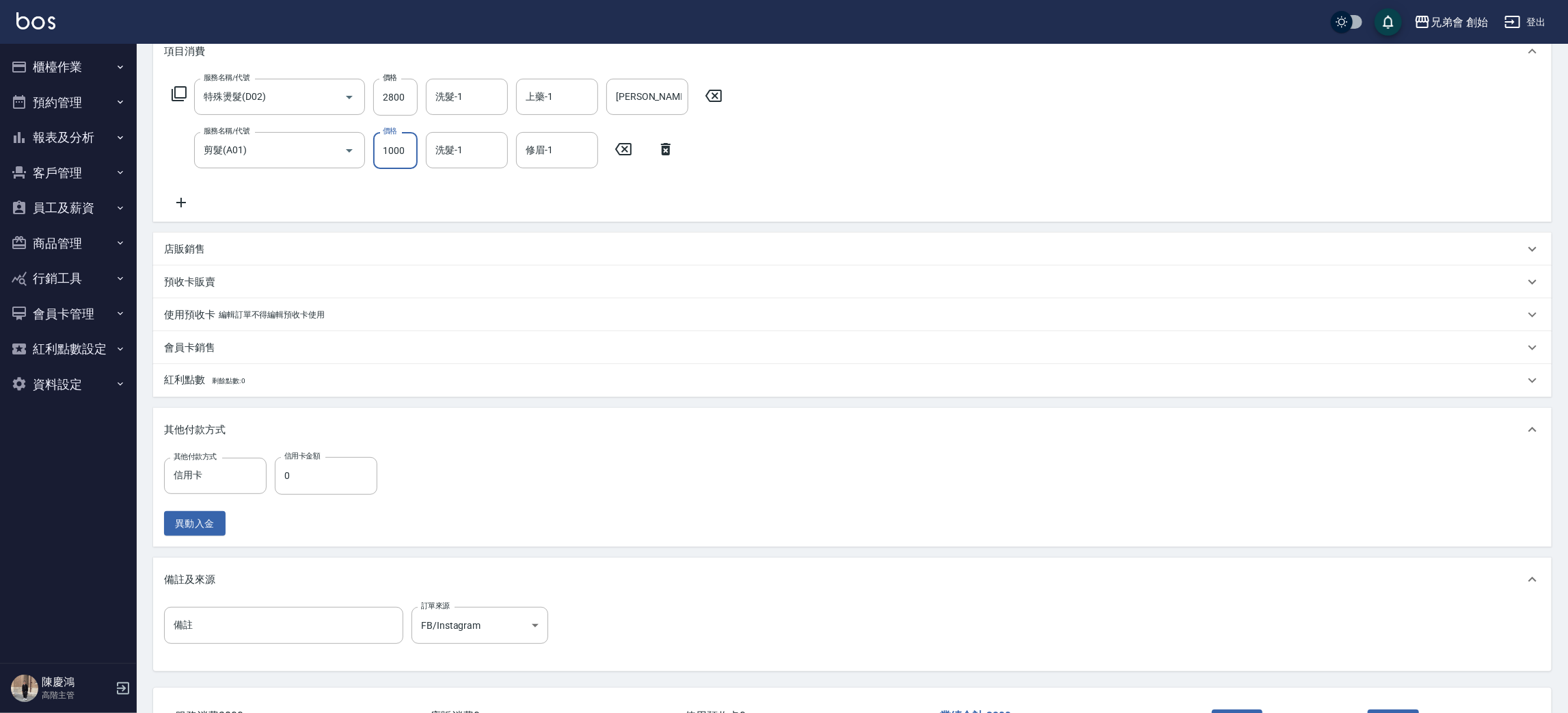
type input "1000"
drag, startPoint x: 1096, startPoint y: 140, endPoint x: 1077, endPoint y: 137, distance: 19.2
click at [1094, 140] on div "服務名稱/代號 特殊燙髮(D02) 服務名稱/代號 價格 2800 價格 洗髮-1 洗髮-1 上藥-1 上藥-1 操作輔助-1 操作輔助-1 服務名稱/代號 …" at bounding box center [852, 147] width 1399 height 148
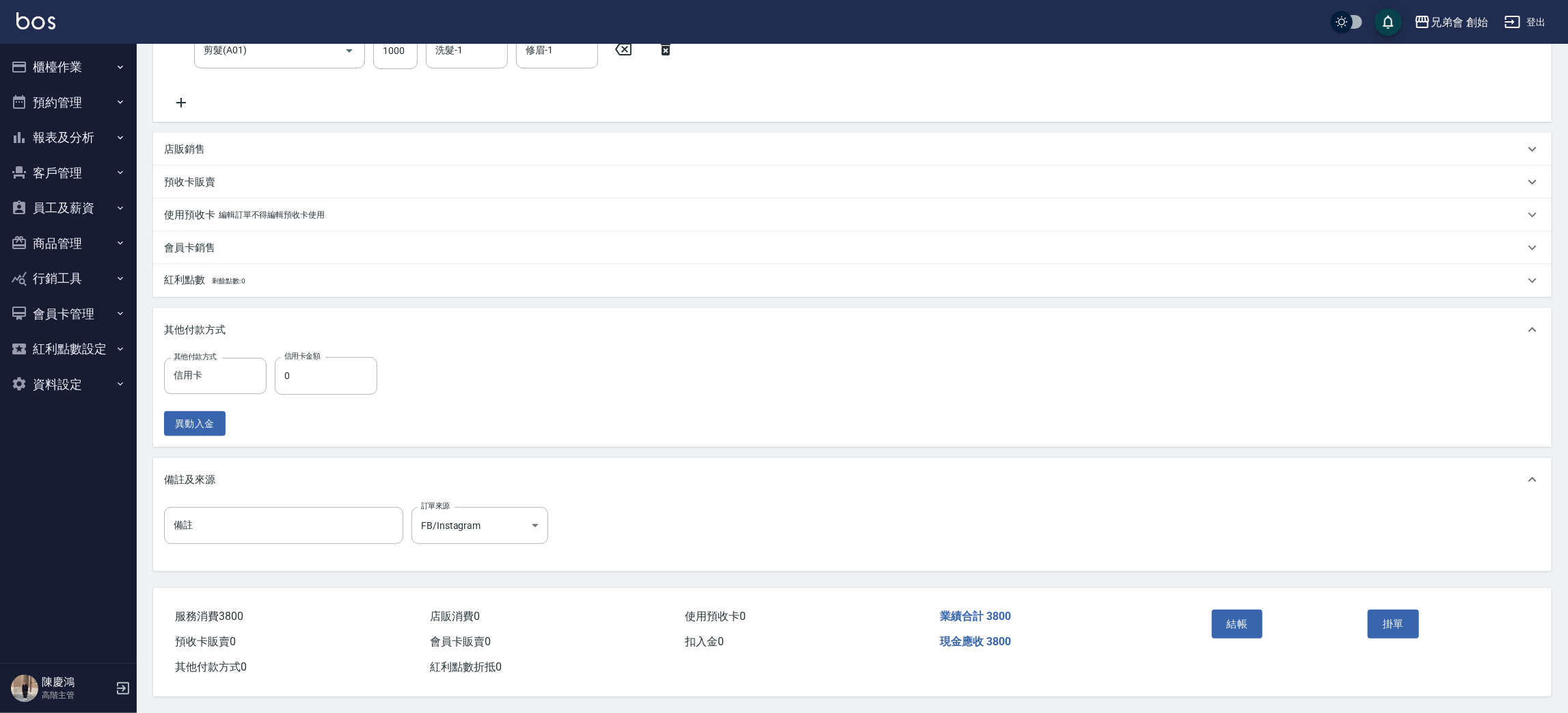
scroll to position [0, 0]
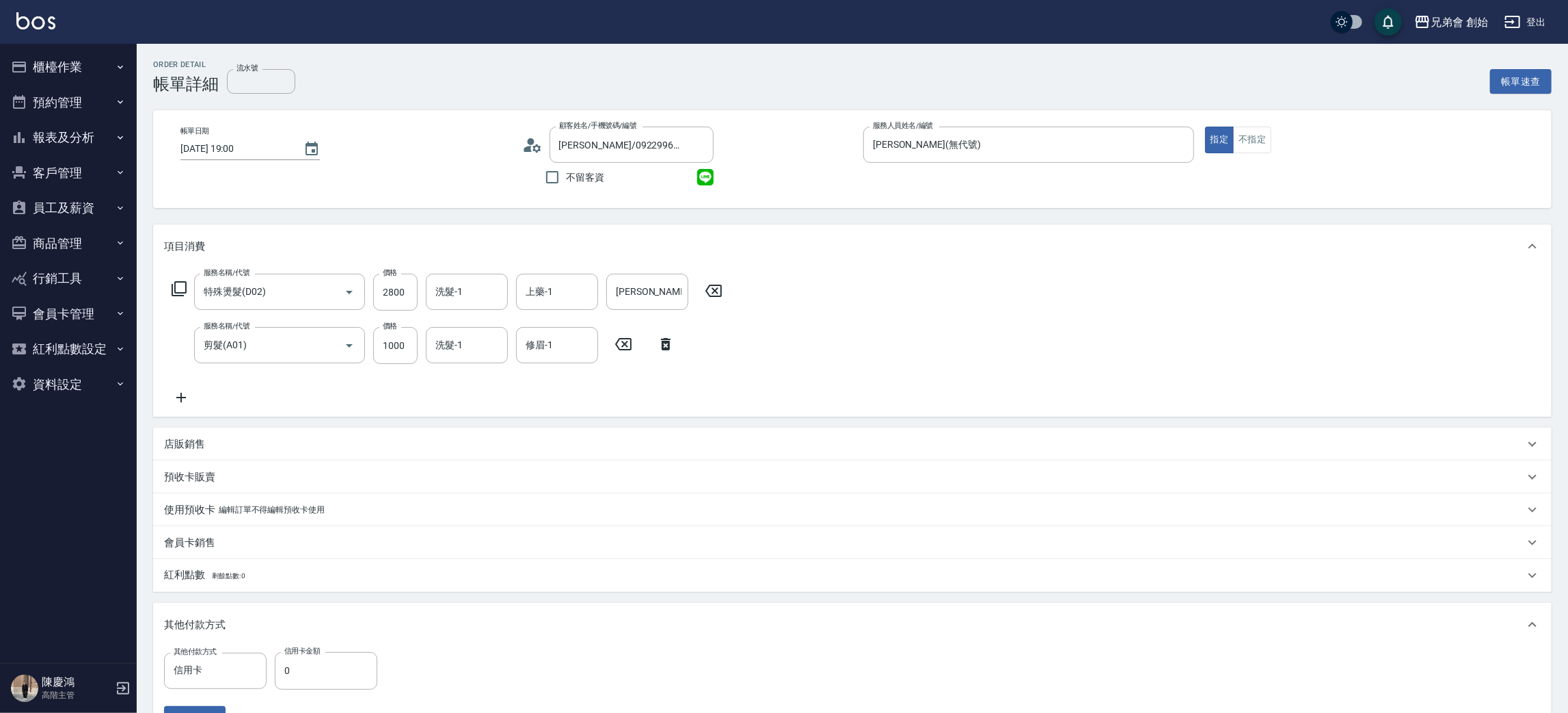
click at [1168, 313] on div "服務名稱/代號 特殊燙髮(D02) 服務名稱/代號 價格 2800 價格 洗髮-1 洗髮-1 上藥-1 上藥-1 操作輔助-1 操作輔助-1 服務名稱/代號 …" at bounding box center [852, 341] width 1399 height 148
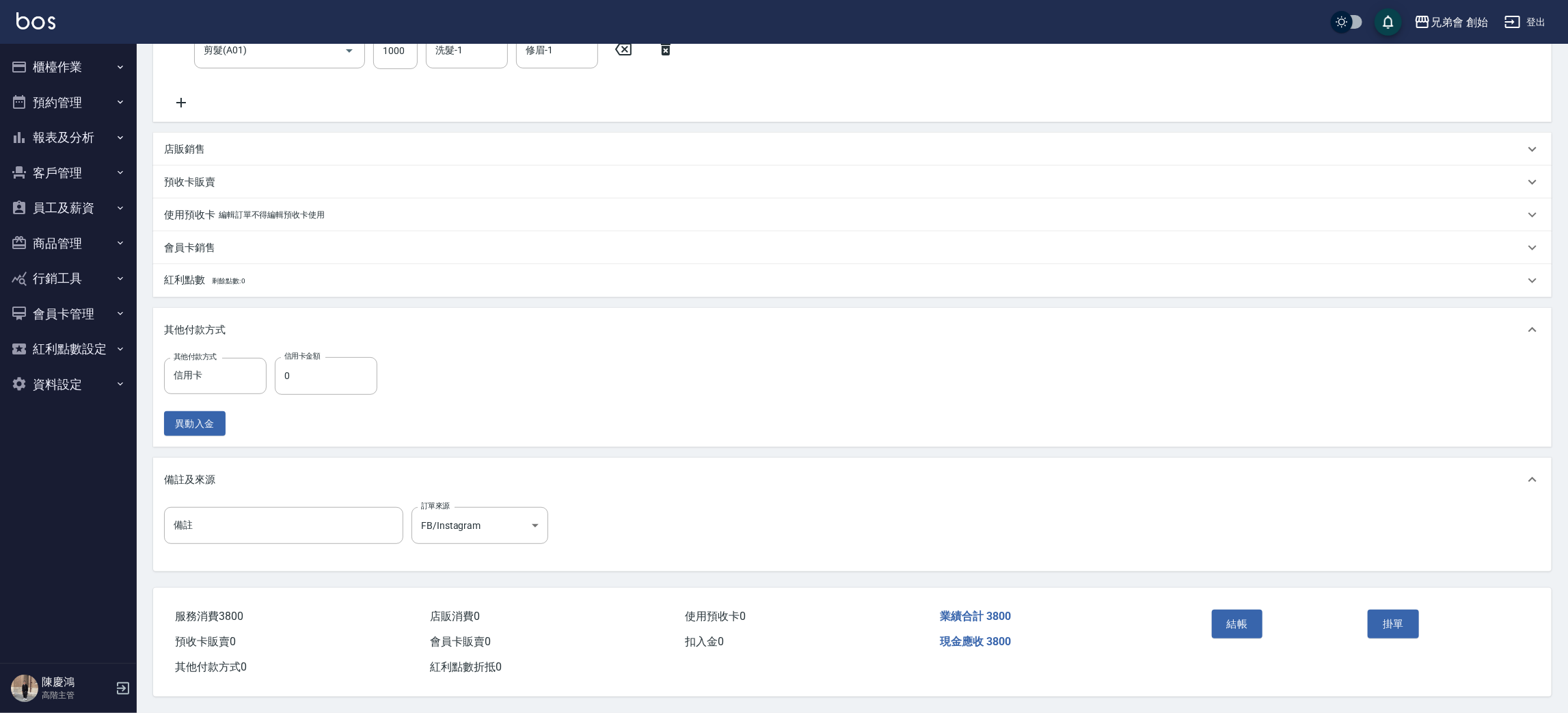
click at [982, 364] on div "其他付款方式 信用卡 其他付款方式 信用卡金額 0 信用卡金額 異動入金" at bounding box center [852, 396] width 1377 height 78
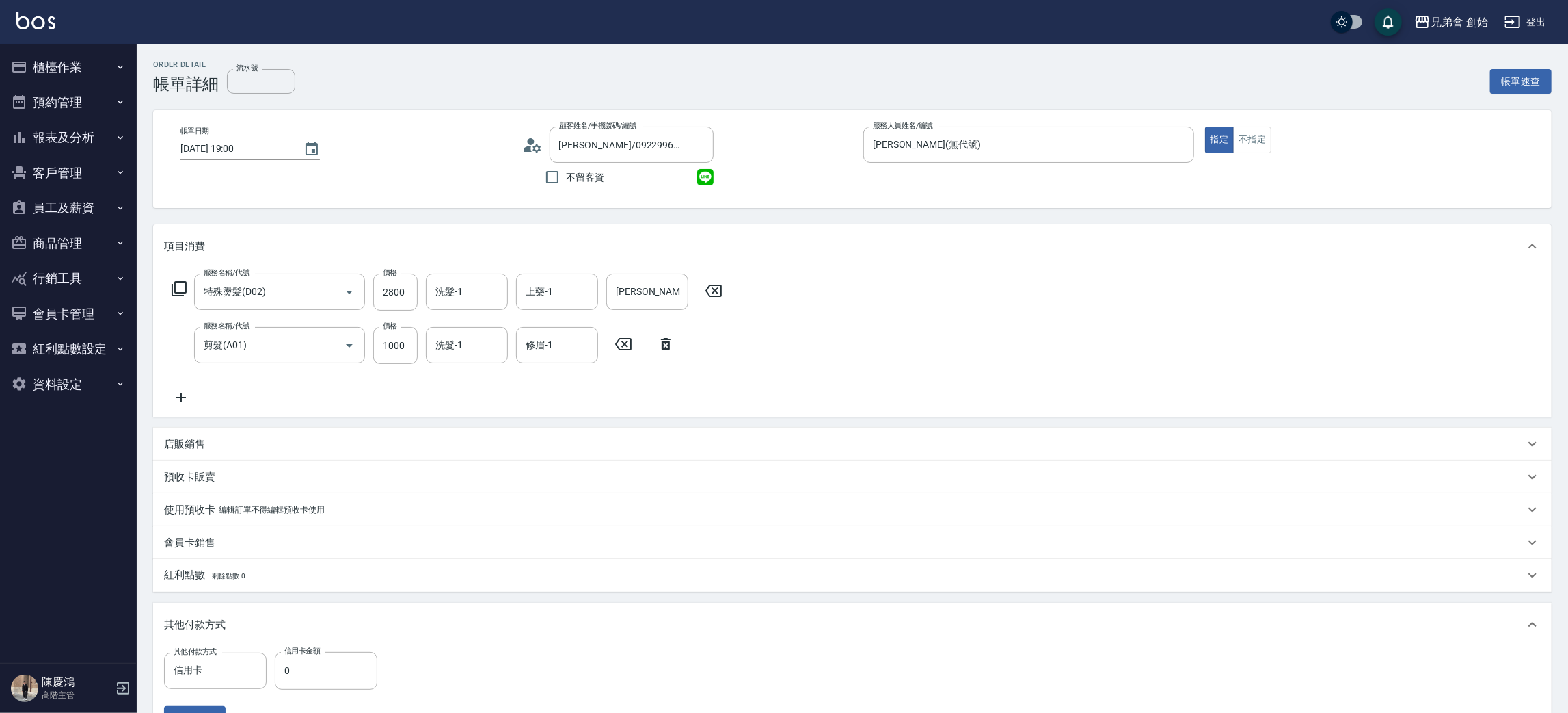
click at [1128, 316] on div "服務名稱/代號 特殊燙髮(D02) 服務名稱/代號 價格 2800 價格 洗髮-1 洗髮-1 上藥-1 上藥-1 操作輔助-1 操作輔助-1 服務名稱/代號 …" at bounding box center [852, 341] width 1399 height 148
click at [1139, 364] on div "服務名稱/代號 特殊燙髮(D02) 服務名稱/代號 價格 2800 價格 洗髮-1 洗髮-1 上藥-1 上藥-1 操作輔助-1 操作輔助-1 服務名稱/代號 …" at bounding box center [852, 341] width 1399 height 148
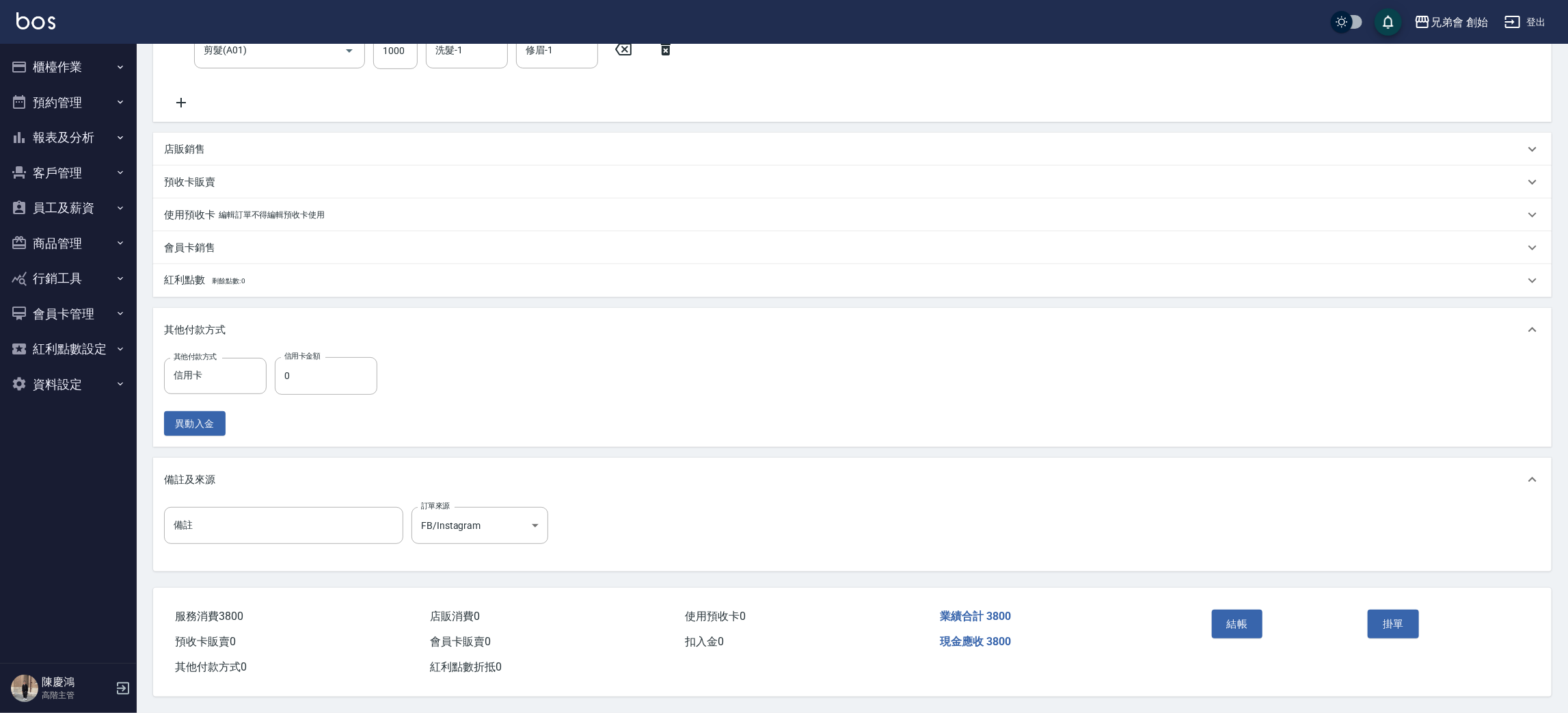
click at [1171, 619] on div "業績合計 3800" at bounding box center [1062, 616] width 255 height 25
click at [1170, 621] on div "業績合計 3800" at bounding box center [1062, 616] width 255 height 25
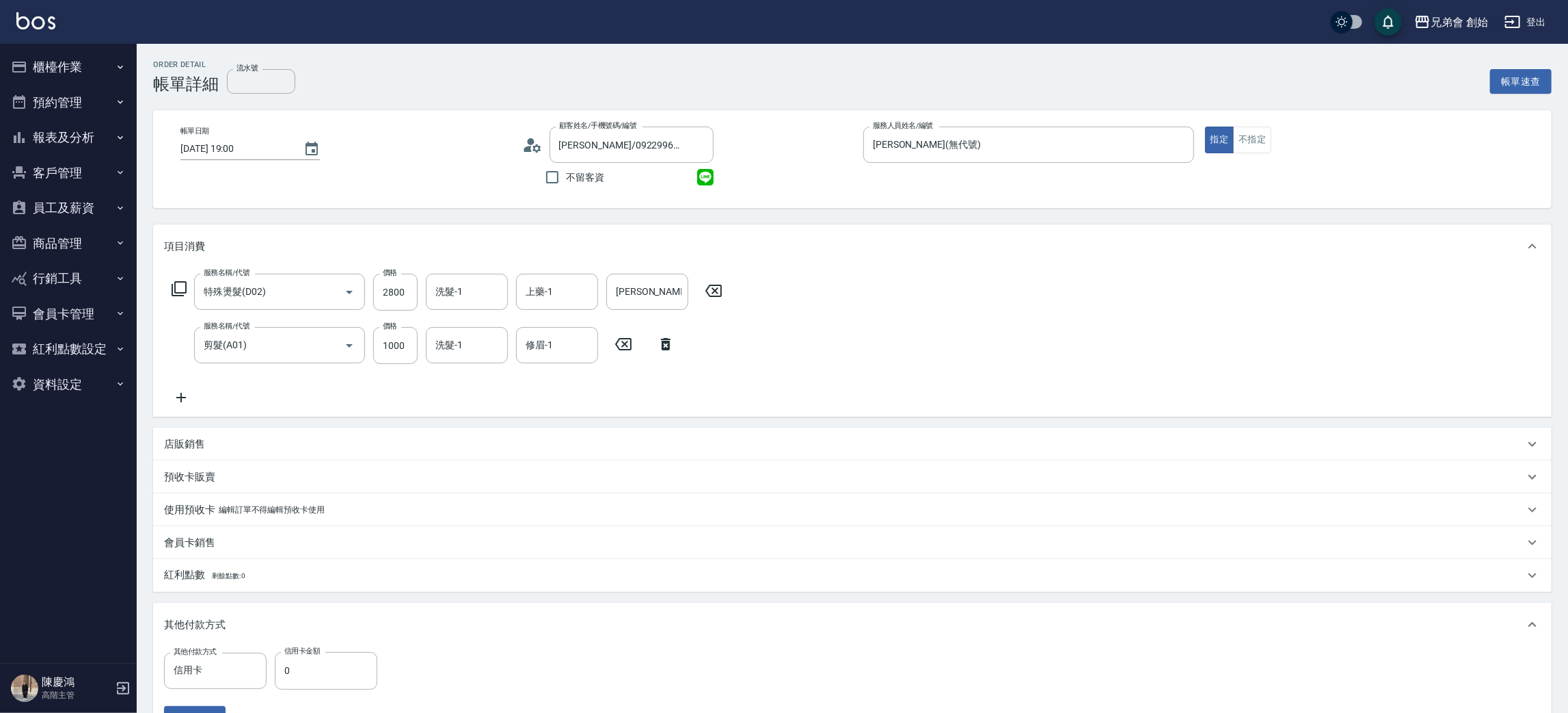
click at [1012, 279] on div "服務名稱/代號 特殊燙髮(D02) 服務名稱/代號 價格 2800 價格 洗髮-1 洗髮-1 上藥-1 上藥-1 操作輔助-1 操作輔助-1 服務名稱/代號 …" at bounding box center [852, 341] width 1399 height 148
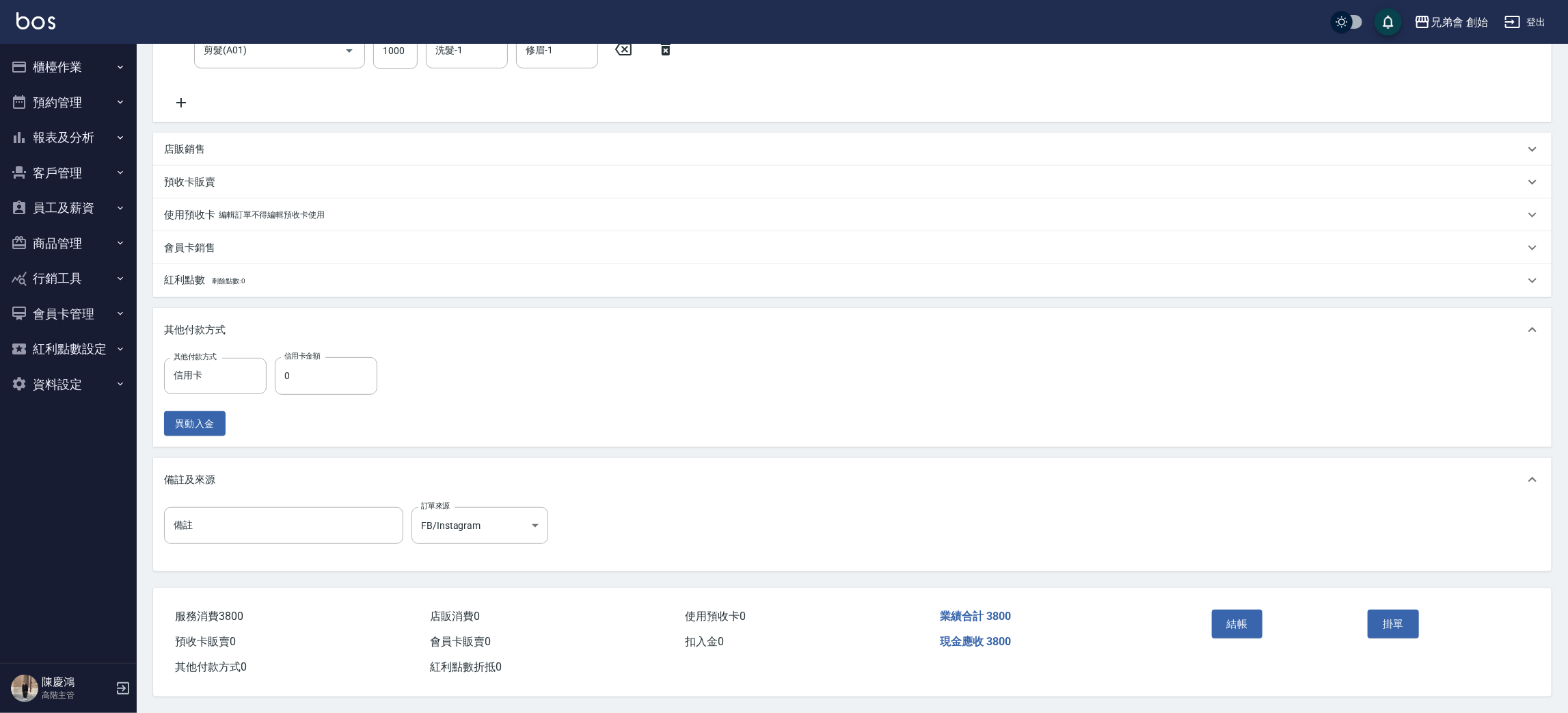
click at [1102, 501] on div "備註 備註 訂單來源 FB/Instagram FB/Instagram 訂單來源" at bounding box center [852, 535] width 1399 height 70
click at [1149, 662] on div "服務消費 3800 店販消費 0 使用預收卡 0 業績合計 3800 預收卡販賣 0 會員卡販賣 0 扣入金 0 現金應收 3800 其他付款方式 0 紅利點…" at bounding box center [671, 634] width 1037 height 93
click at [1106, 634] on div "現金應收 3800" at bounding box center [1062, 641] width 255 height 25
drag, startPoint x: 1239, startPoint y: 616, endPoint x: 1125, endPoint y: 659, distance: 121.8
click at [1129, 672] on div "服務消費 3800 店販消費 0 使用預收卡 0 業績合計 3800 預收卡販賣 0 會員卡販賣 0 扣入金 0 現金應收 3800 其他付款方式 0 紅利點…" at bounding box center [844, 634] width 1383 height 93
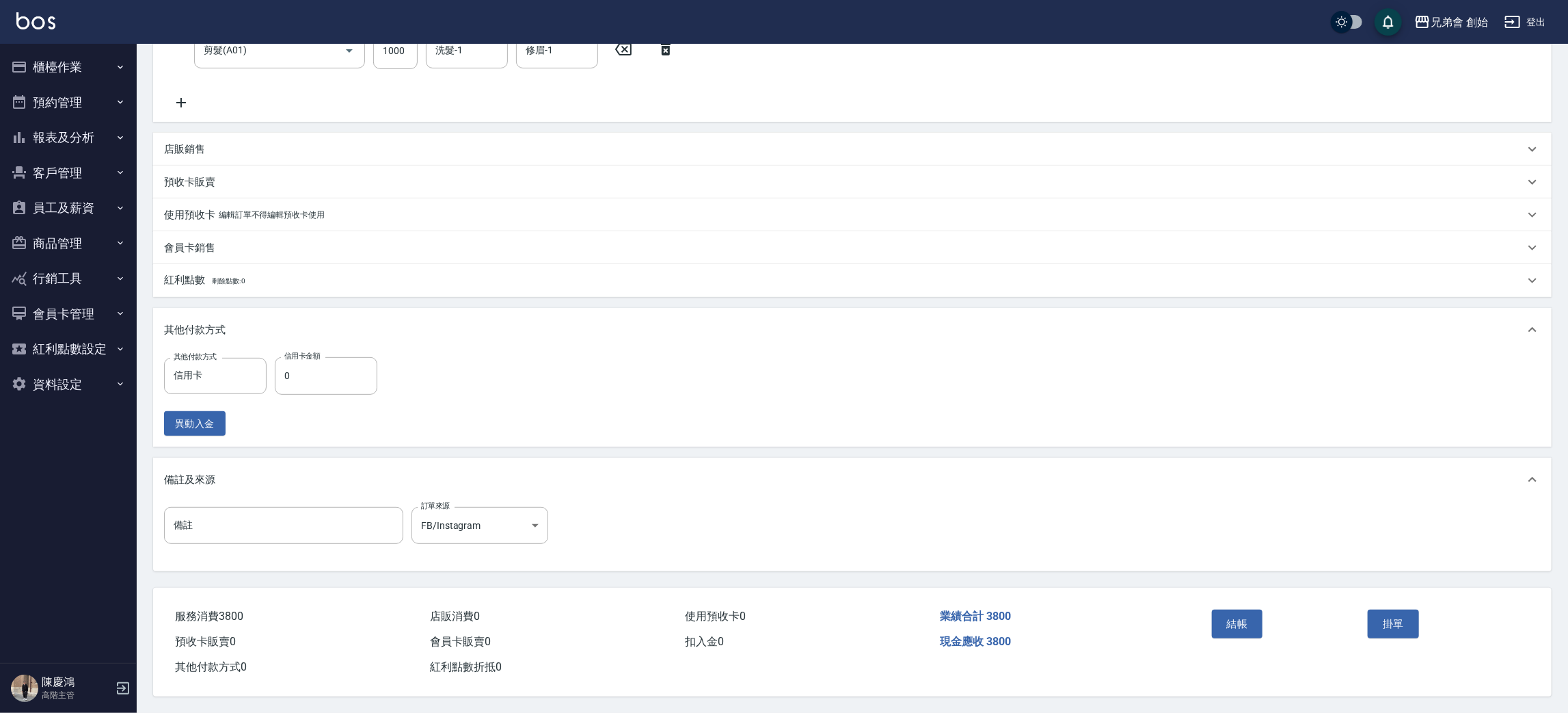
click at [1125, 659] on div "服務消費 3800 店販消費 0 使用預收卡 0 業績合計 3800 預收卡販賣 0 會員卡販賣 0 扣入金 0 現金應收 3800 其他付款方式 0 紅利點…" at bounding box center [671, 634] width 1037 height 93
drag, startPoint x: 1246, startPoint y: 622, endPoint x: 1088, endPoint y: 647, distance: 160.0
click at [1088, 647] on div "服務消費 3800 店販消費 0 使用預收卡 0 業績合計 3800 預收卡販賣 0 會員卡販賣 0 扣入金 0 現金應收 3800 其他付款方式 0 紅利點…" at bounding box center [844, 634] width 1383 height 93
click at [1093, 638] on div "現金應收 3800" at bounding box center [1062, 641] width 255 height 25
click at [297, 376] on input "0" at bounding box center [326, 375] width 102 height 37
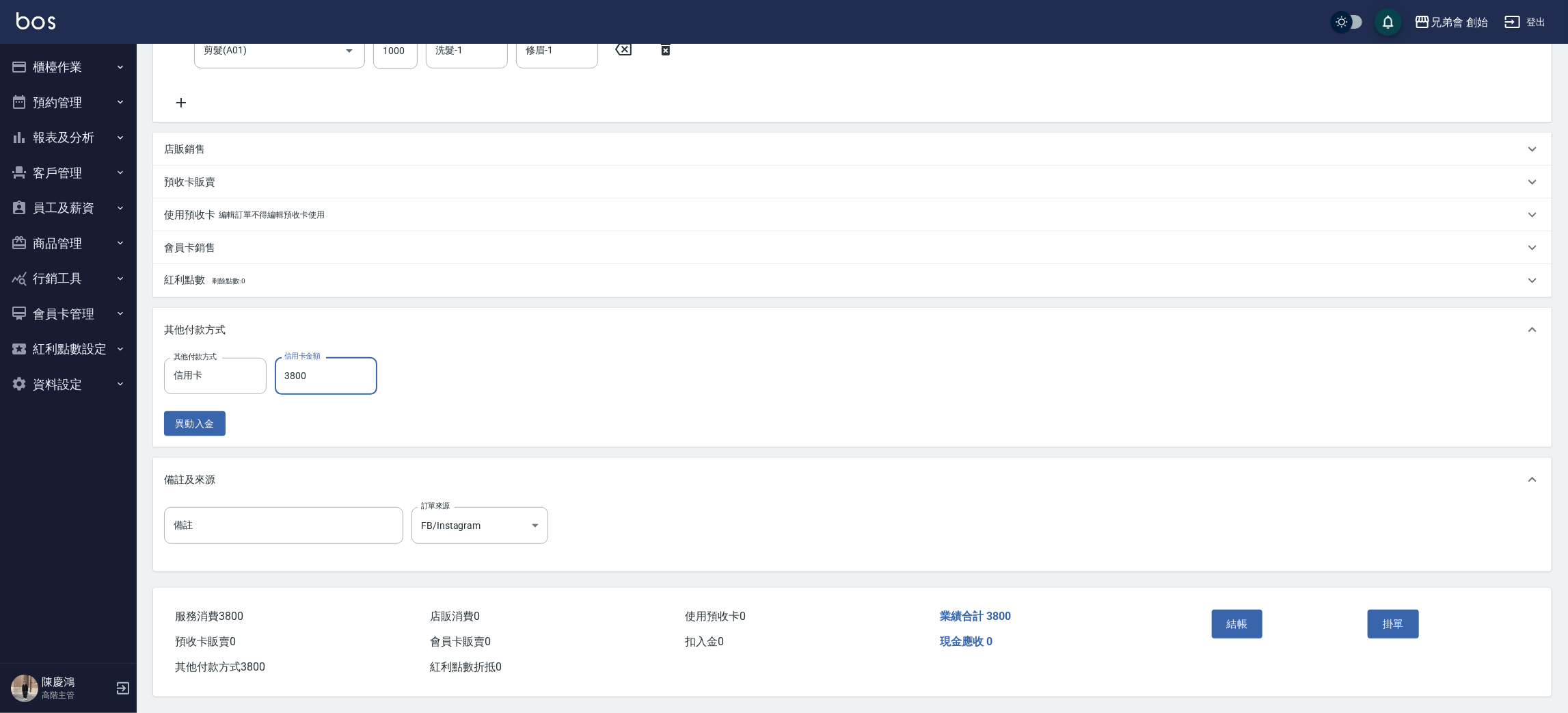
type input "3800"
click at [756, 356] on div "其他付款方式 信用卡 其他付款方式 信用卡金額 3800 信用卡金額 異動入金" at bounding box center [852, 396] width 1377 height 78
click at [1246, 615] on button "結帳" at bounding box center [1238, 623] width 52 height 29
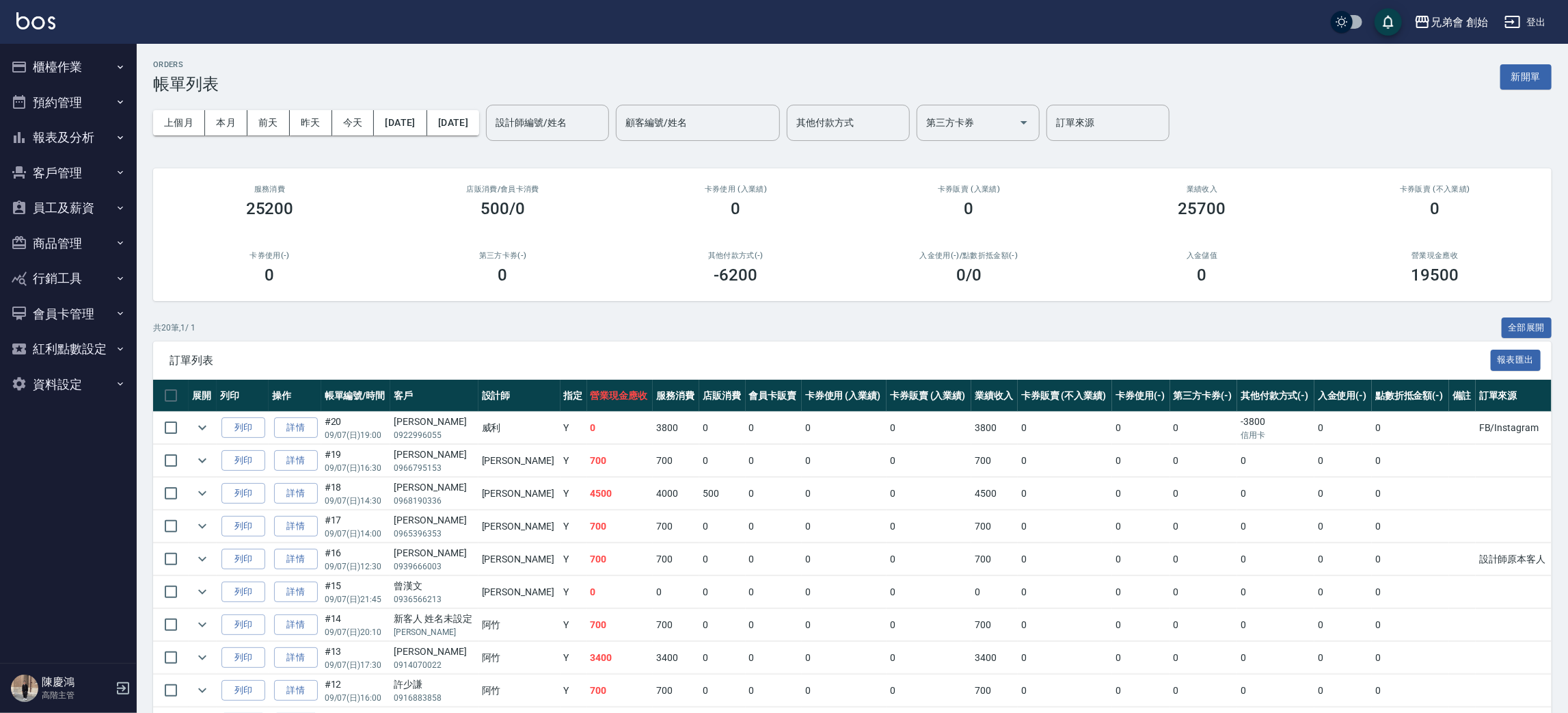
drag, startPoint x: 611, startPoint y: 65, endPoint x: 608, endPoint y: 34, distance: 31.1
click at [611, 64] on div "ORDERS 帳單列表 新開單" at bounding box center [852, 76] width 1399 height 33
click at [467, 50] on div "ORDERS 帳單列表 新開單 上個月 本月 前天 昨天 今天 2025/09/07 2025/09/07 設計師編號/姓名 設計師編號/姓名 顧客編號/姓名…" at bounding box center [852, 583] width 1431 height 1078
click at [603, 119] on input "設計師編號/姓名" at bounding box center [548, 122] width 111 height 24
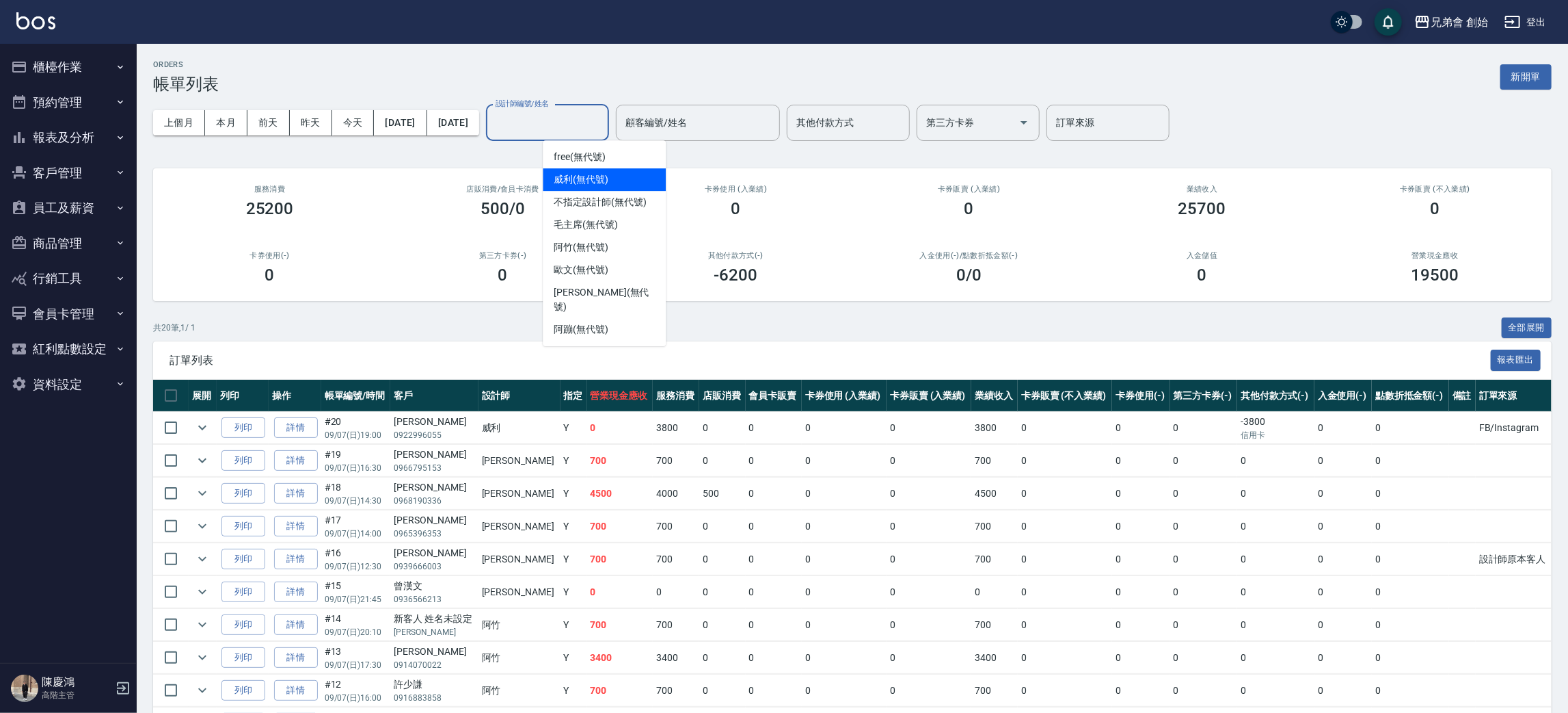
click at [591, 179] on span "威利 (無代號)" at bounding box center [581, 179] width 54 height 14
type input "威利(無代號)"
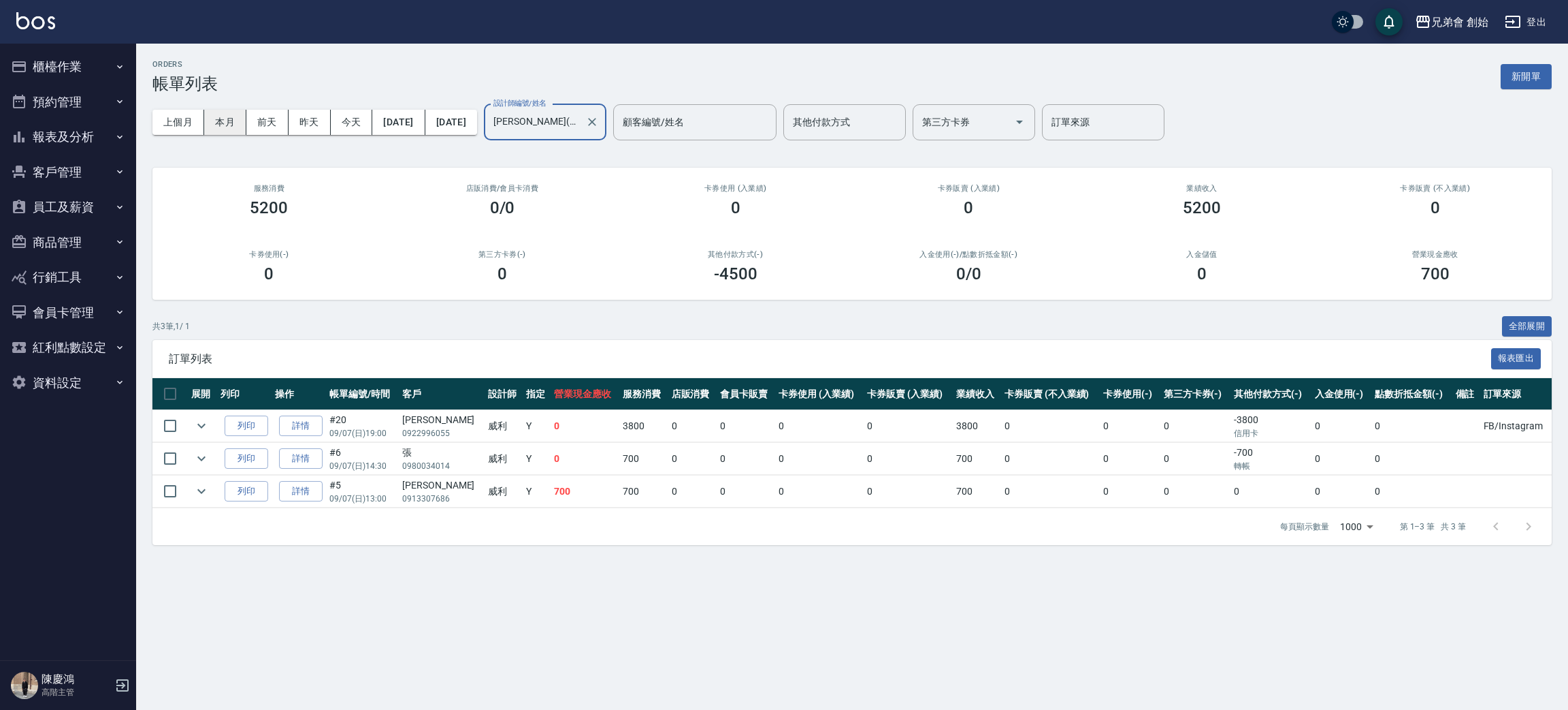
click at [225, 116] on button "本月" at bounding box center [225, 122] width 42 height 25
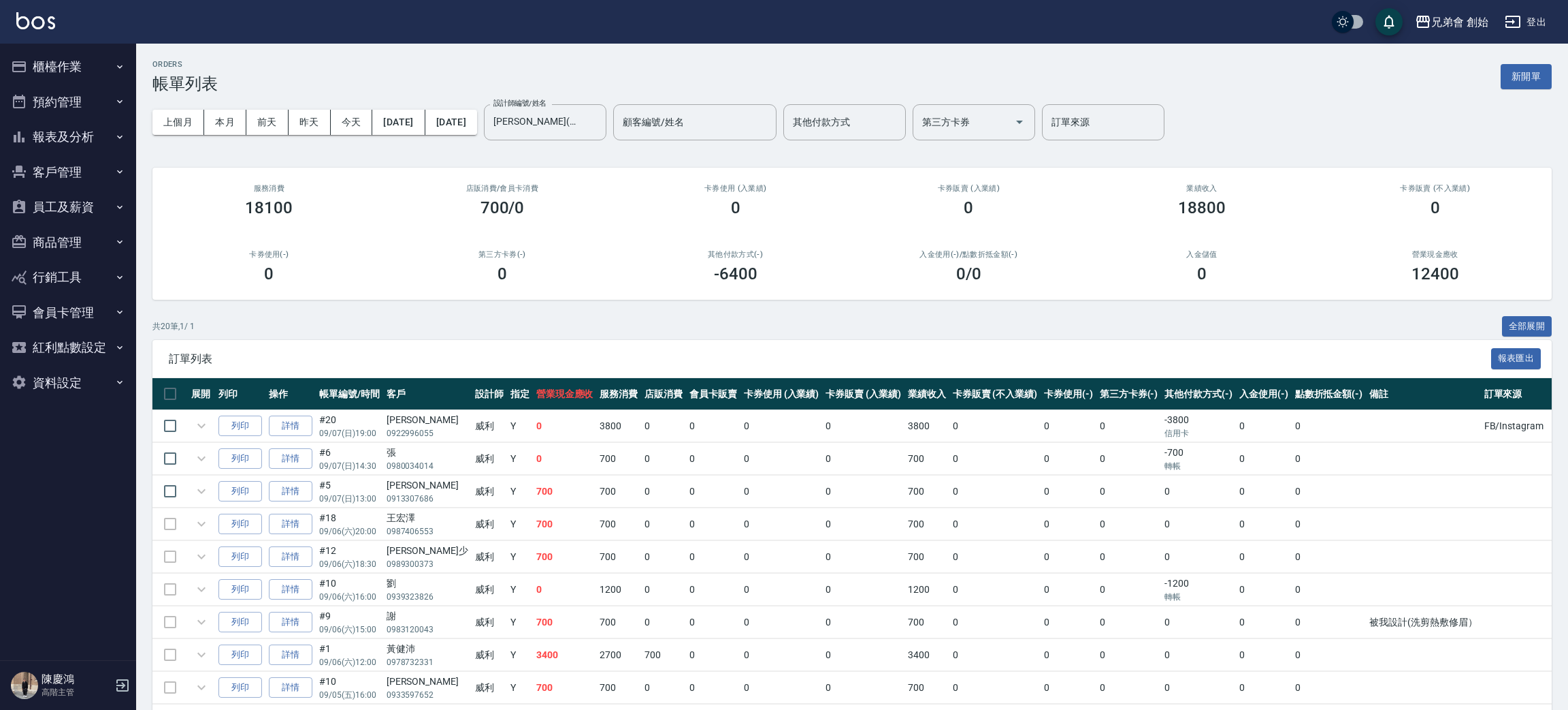
click at [316, 69] on div "ORDERS 帳單列表 新開單" at bounding box center [852, 76] width 1400 height 33
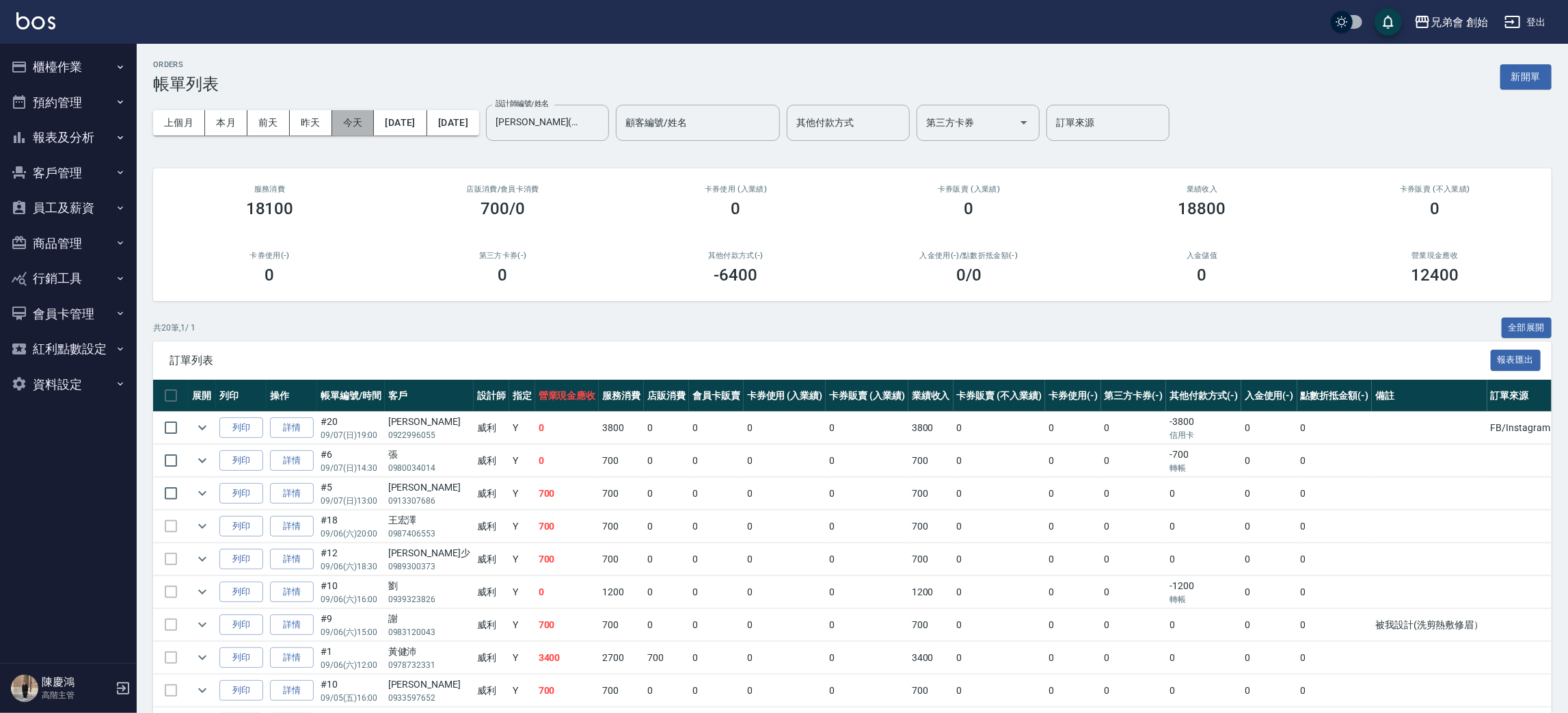
click at [360, 125] on button "今天" at bounding box center [354, 122] width 42 height 25
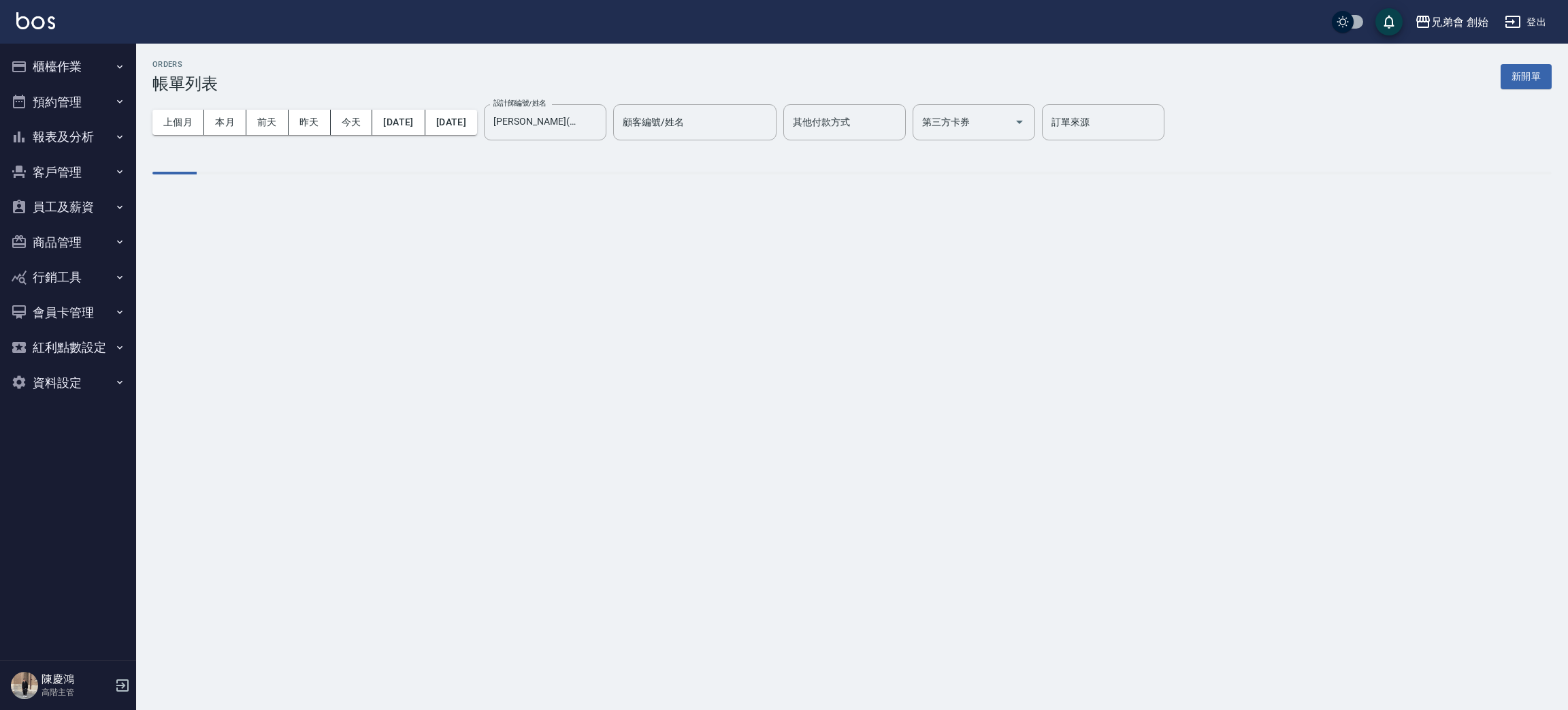
click at [554, 64] on div "ORDERS 帳單列表 新開單" at bounding box center [852, 76] width 1400 height 33
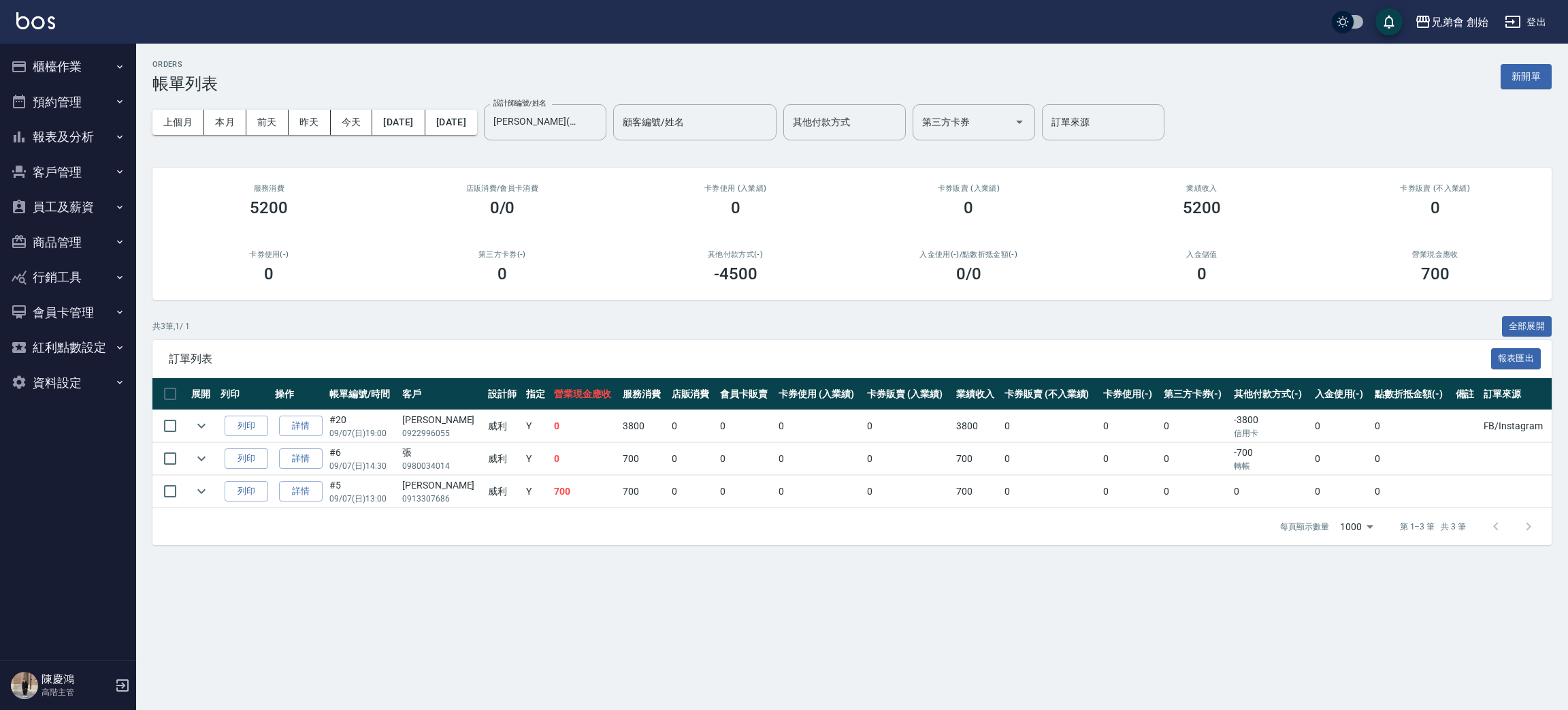
click at [525, 296] on div "第三方卡券(-) 0" at bounding box center [502, 266] width 233 height 66
